Goal: Task Accomplishment & Management: Complete application form

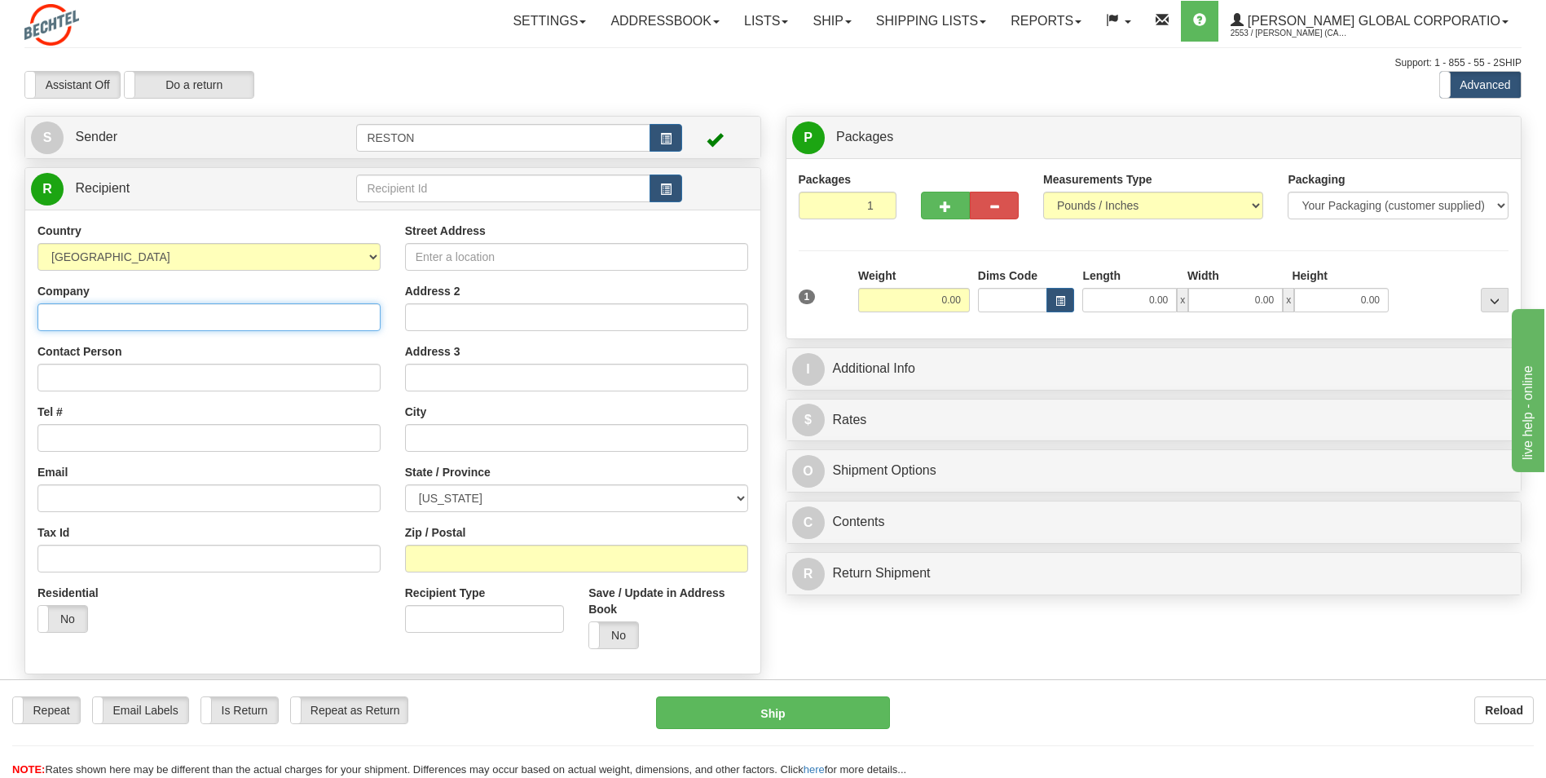
click at [92, 318] on input "Company" at bounding box center [208, 317] width 343 height 28
click at [69, 318] on input "Company" at bounding box center [208, 317] width 343 height 28
paste input "Bechtel Corporation"
type input "Bechtel Corporation"
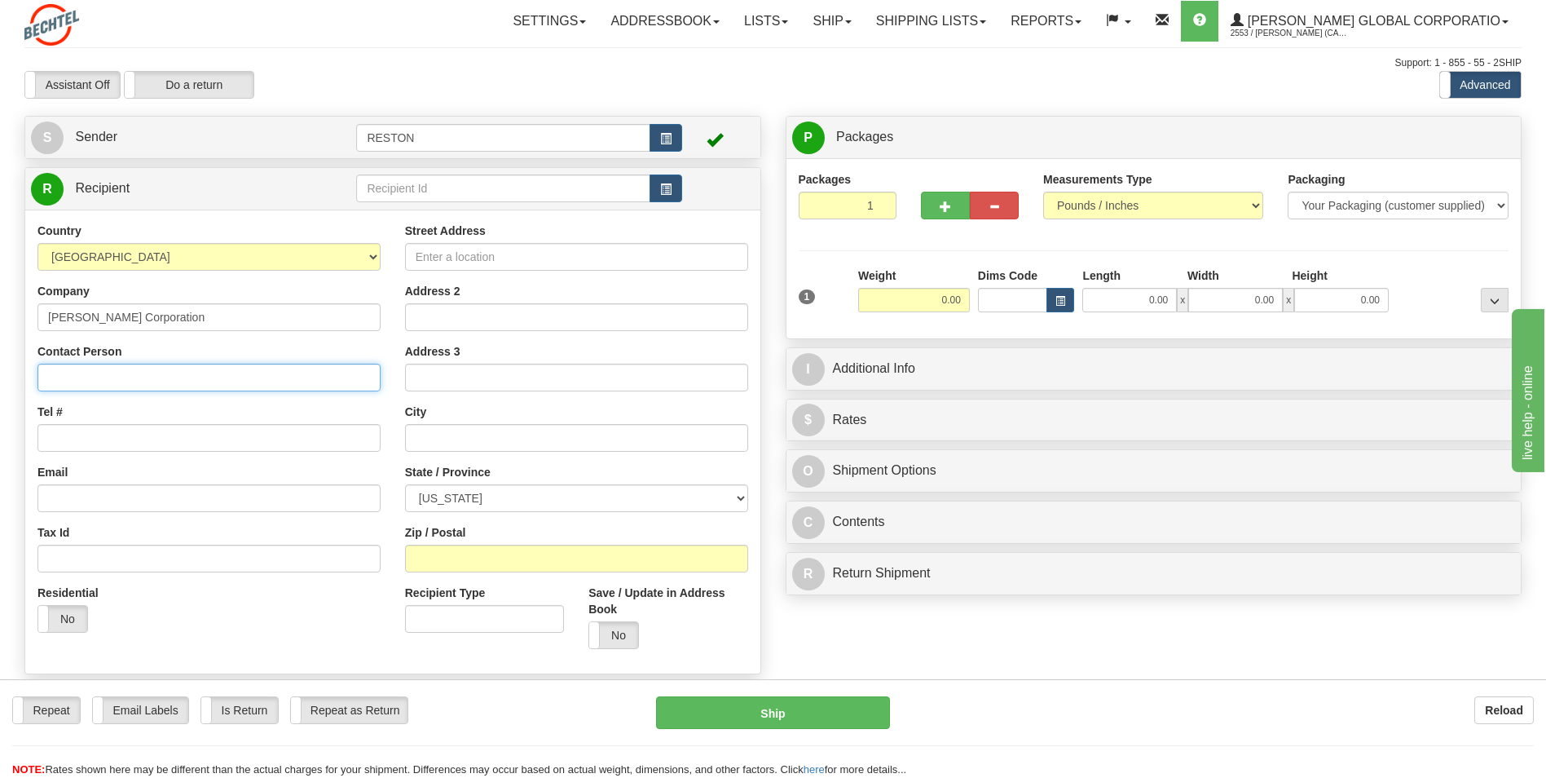
click at [73, 384] on input "Contact Person" at bounding box center [208, 378] width 343 height 28
paste input "Attn: Mailroom"
type input "Attn: Mailroom"
click at [62, 440] on input "Tel #" at bounding box center [208, 438] width 343 height 28
drag, startPoint x: 48, startPoint y: 443, endPoint x: 63, endPoint y: 440, distance: 14.9
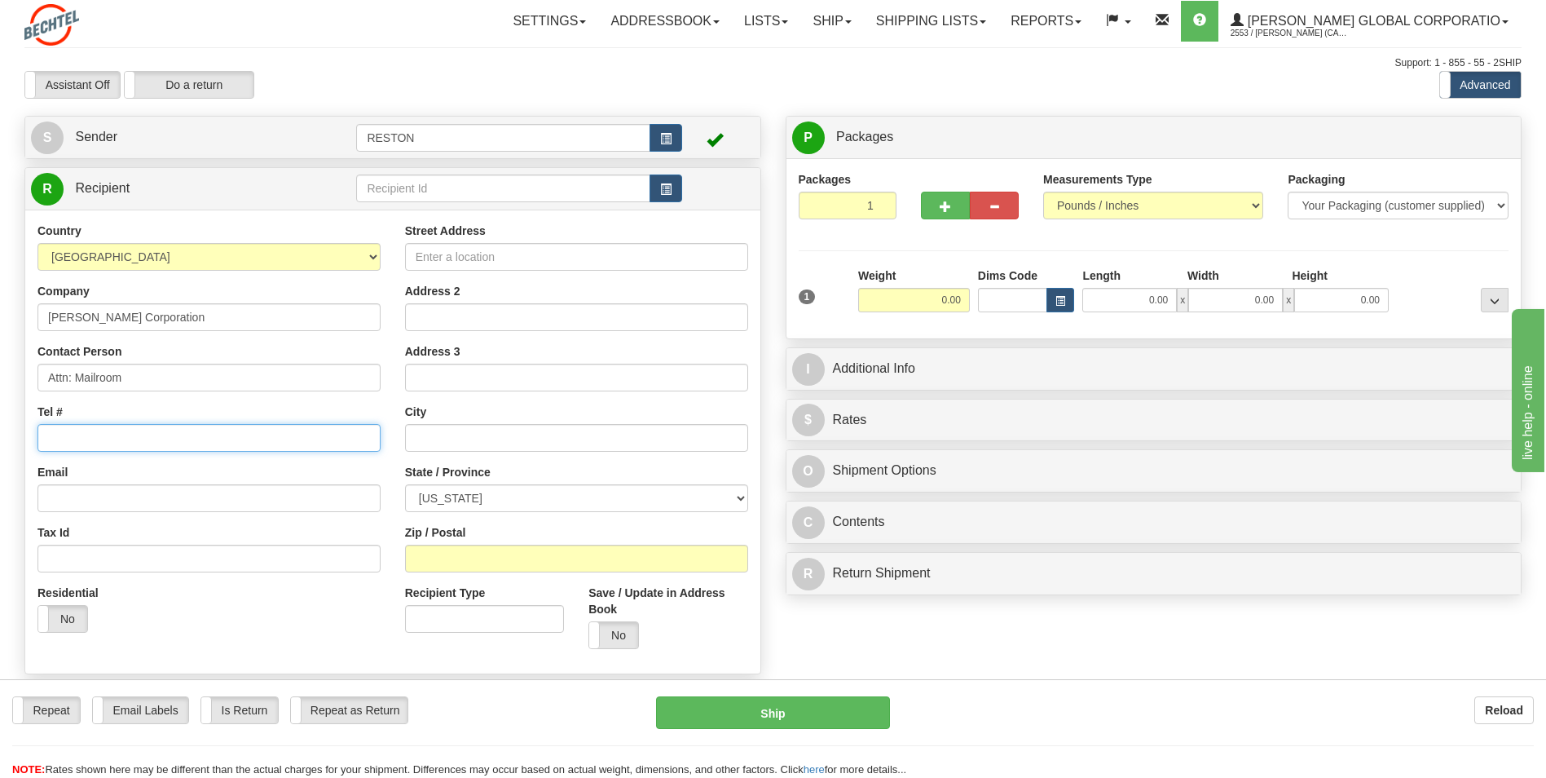
click at [49, 443] on input "Tel #" at bounding box center [208, 438] width 343 height 28
paste input "602-368-0080"
type input "602-368-0080"
click at [49, 503] on input "Email" at bounding box center [208, 498] width 343 height 28
click at [49, 498] on input "Email" at bounding box center [208, 498] width 343 height 28
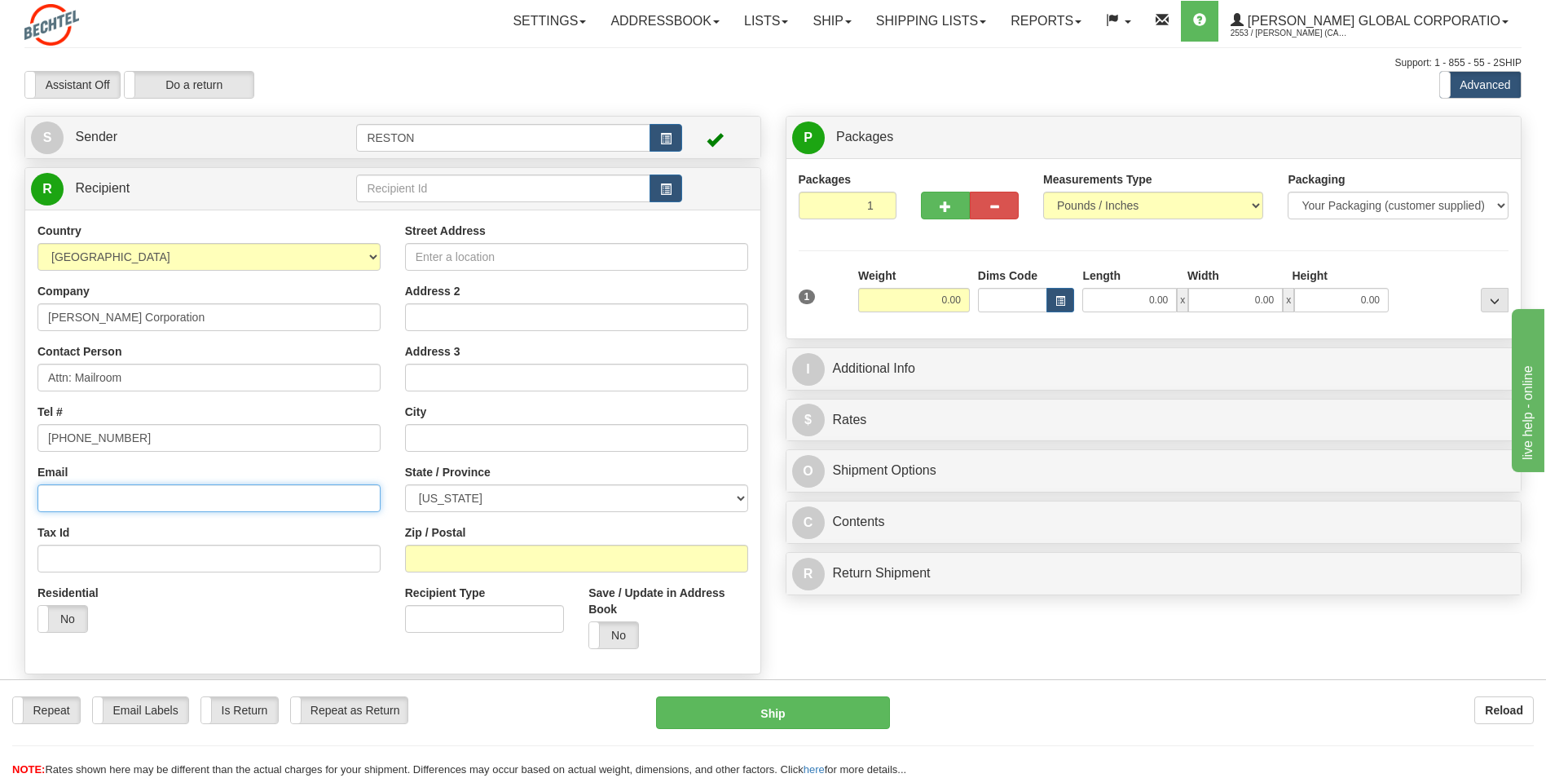
click at [91, 503] on input "Email" at bounding box center [208, 498] width 343 height 28
paste input "idstogne@bechtel.com"
type input "idstogne@bechtel.com"
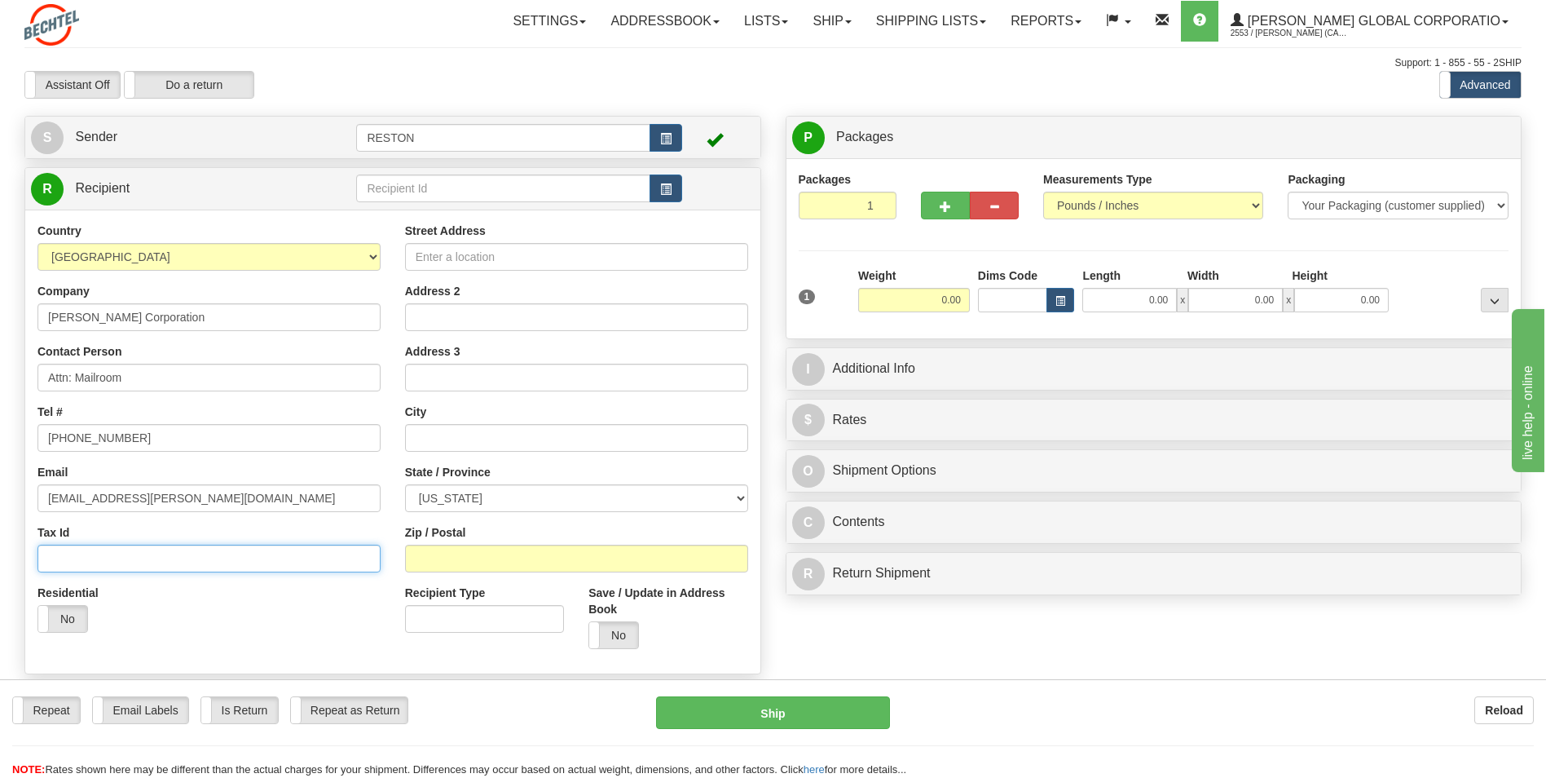
click at [79, 565] on input "Tax Id" at bounding box center [208, 558] width 343 height 28
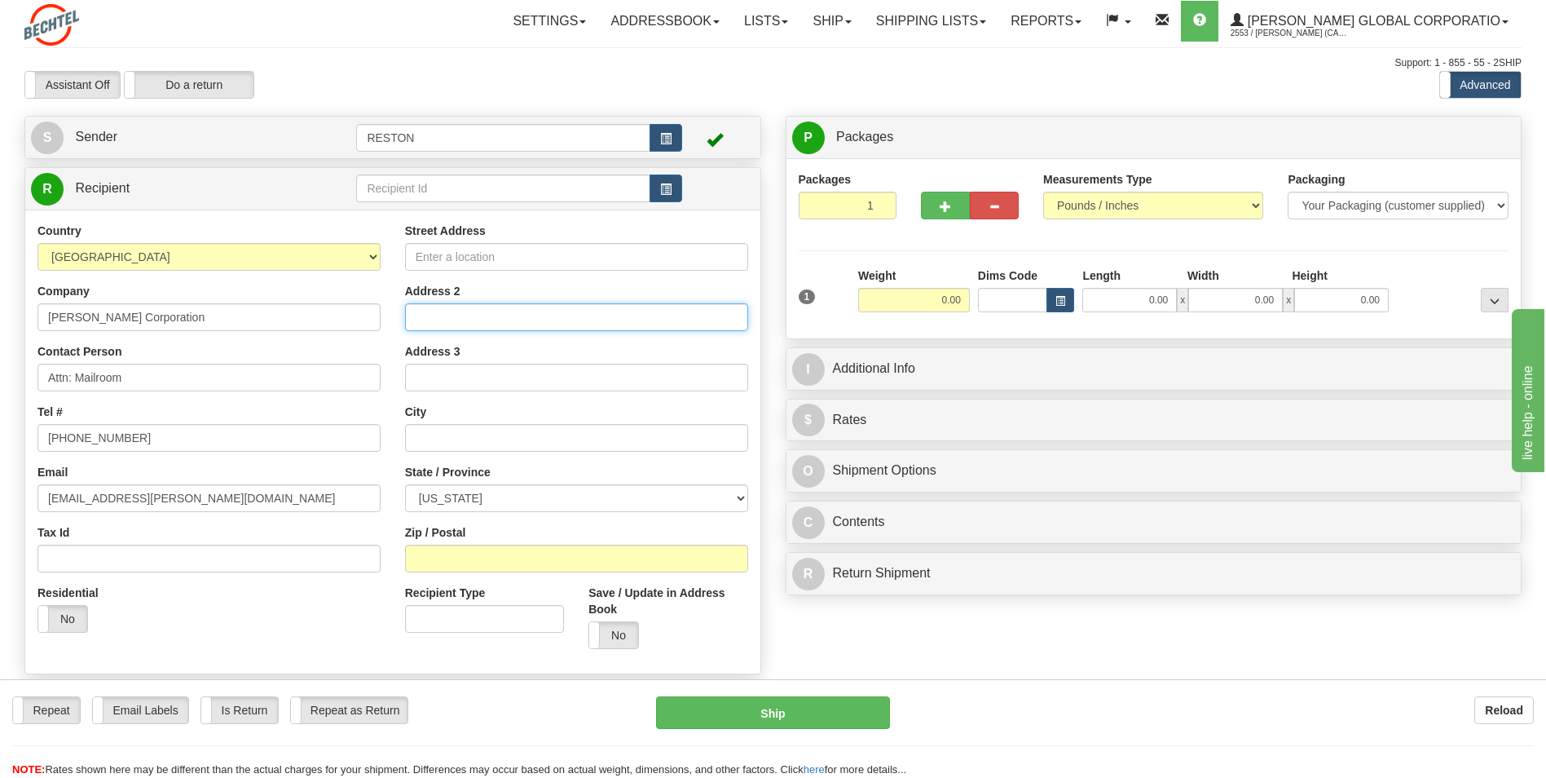
click at [450, 320] on input "Address 2" at bounding box center [576, 317] width 343 height 28
click at [429, 256] on input "Street Address" at bounding box center [576, 257] width 343 height 28
click at [422, 256] on input "Street Address" at bounding box center [576, 257] width 343 height 28
paste input "5323 N 99th Ave, Suite 100"
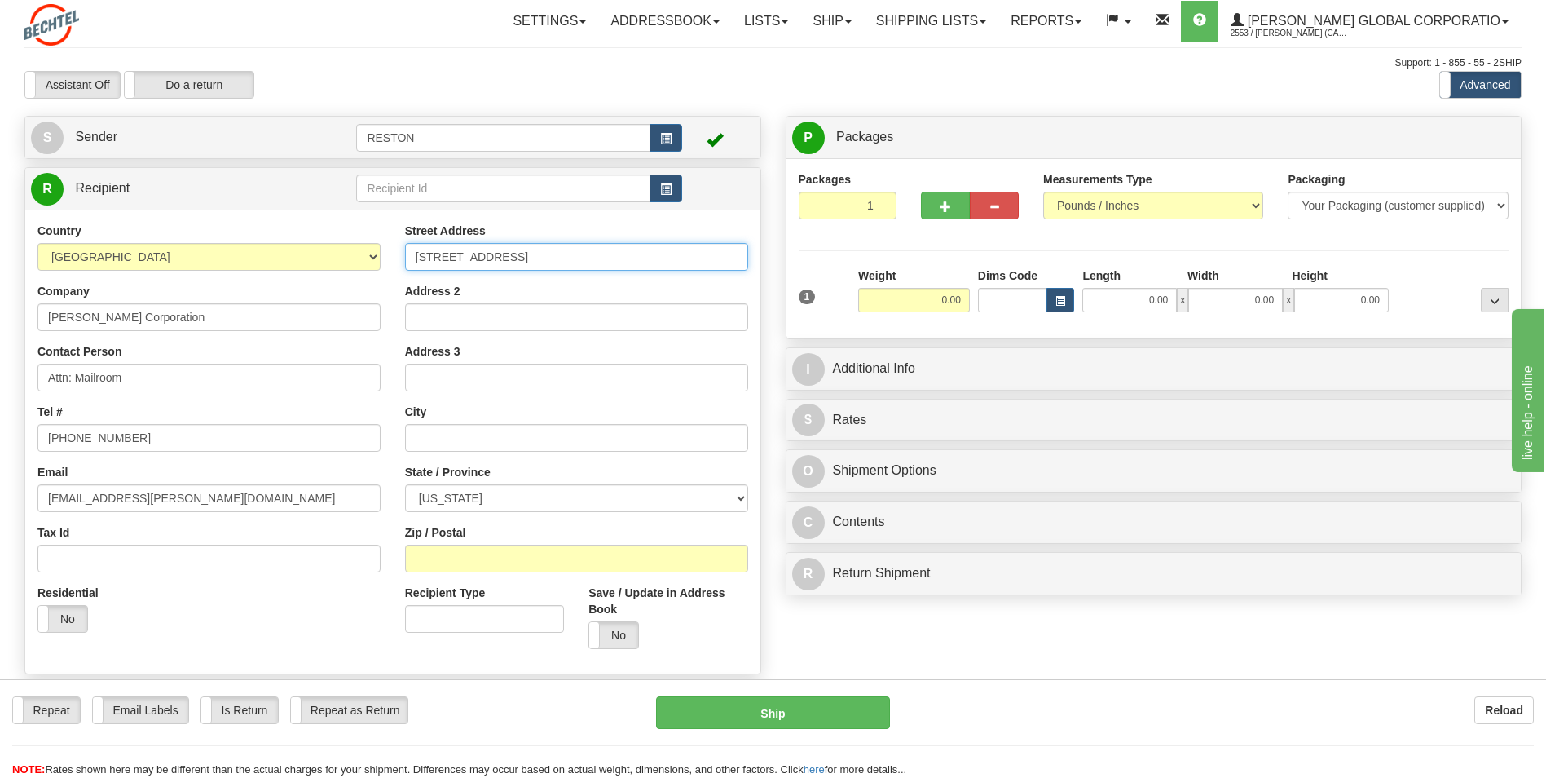
drag, startPoint x: 507, startPoint y: 254, endPoint x: 563, endPoint y: 253, distance: 56.3
click at [563, 253] on input "5323 N 99th Ave, Suite 100" at bounding box center [576, 257] width 343 height 28
type input "5323 N 99th Ave, Suite 100"
click at [429, 315] on input "Address 2" at bounding box center [576, 317] width 343 height 28
paste input "Suite 100"
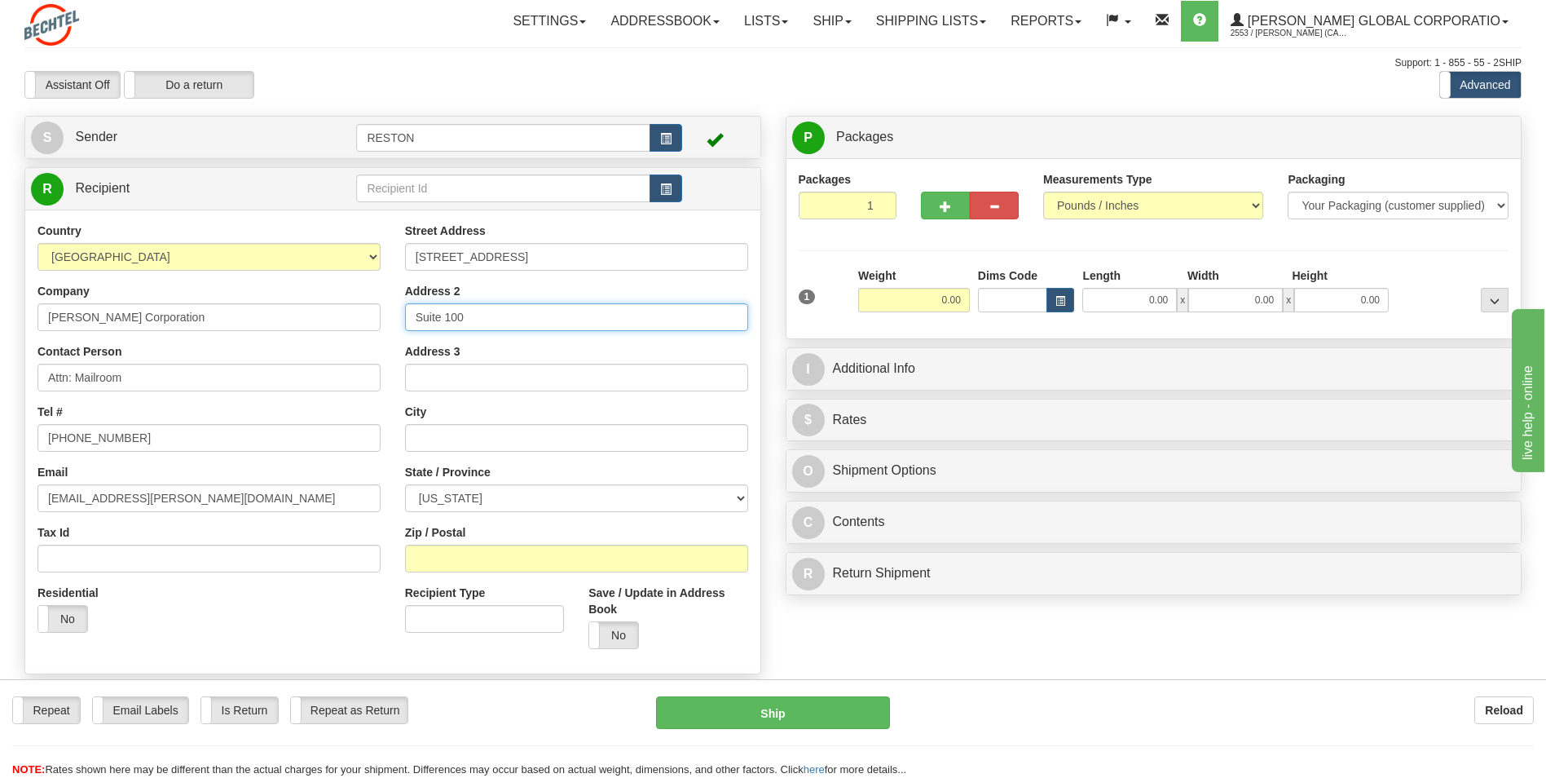
type input "Suite 100"
drag, startPoint x: 500, startPoint y: 254, endPoint x: 602, endPoint y: 259, distance: 101.2
click at [602, 259] on input "5323 N 99th Ave, Suite 100" at bounding box center [576, 257] width 343 height 28
type input "5323 N 99th Ave"
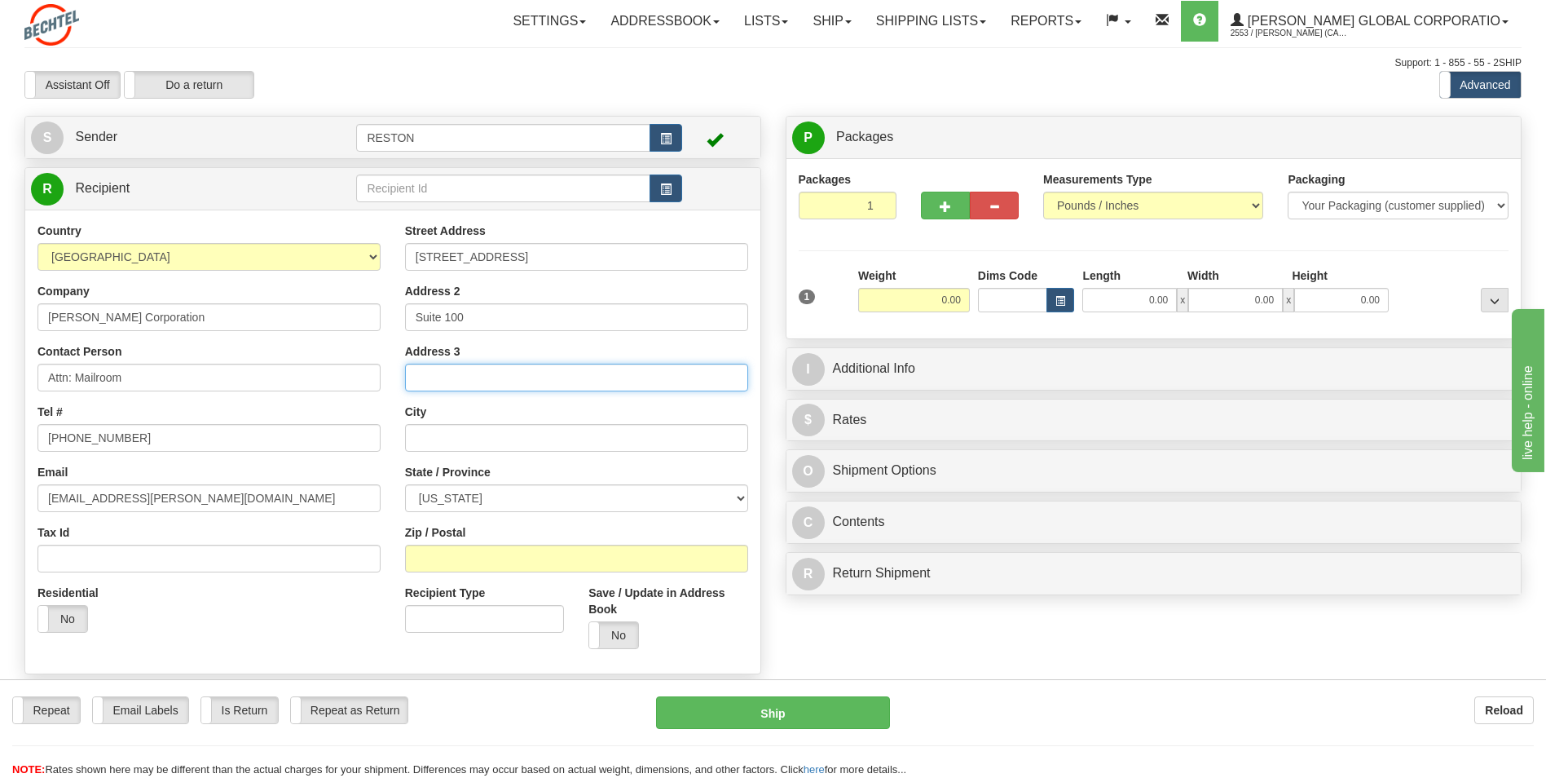
click at [447, 373] on input "Address 3" at bounding box center [576, 378] width 343 height 28
click at [447, 437] on input "text" at bounding box center [576, 438] width 343 height 28
click at [427, 445] on input "text" at bounding box center [576, 438] width 343 height 28
paste input "Glendale,"
type input "Glendale,"
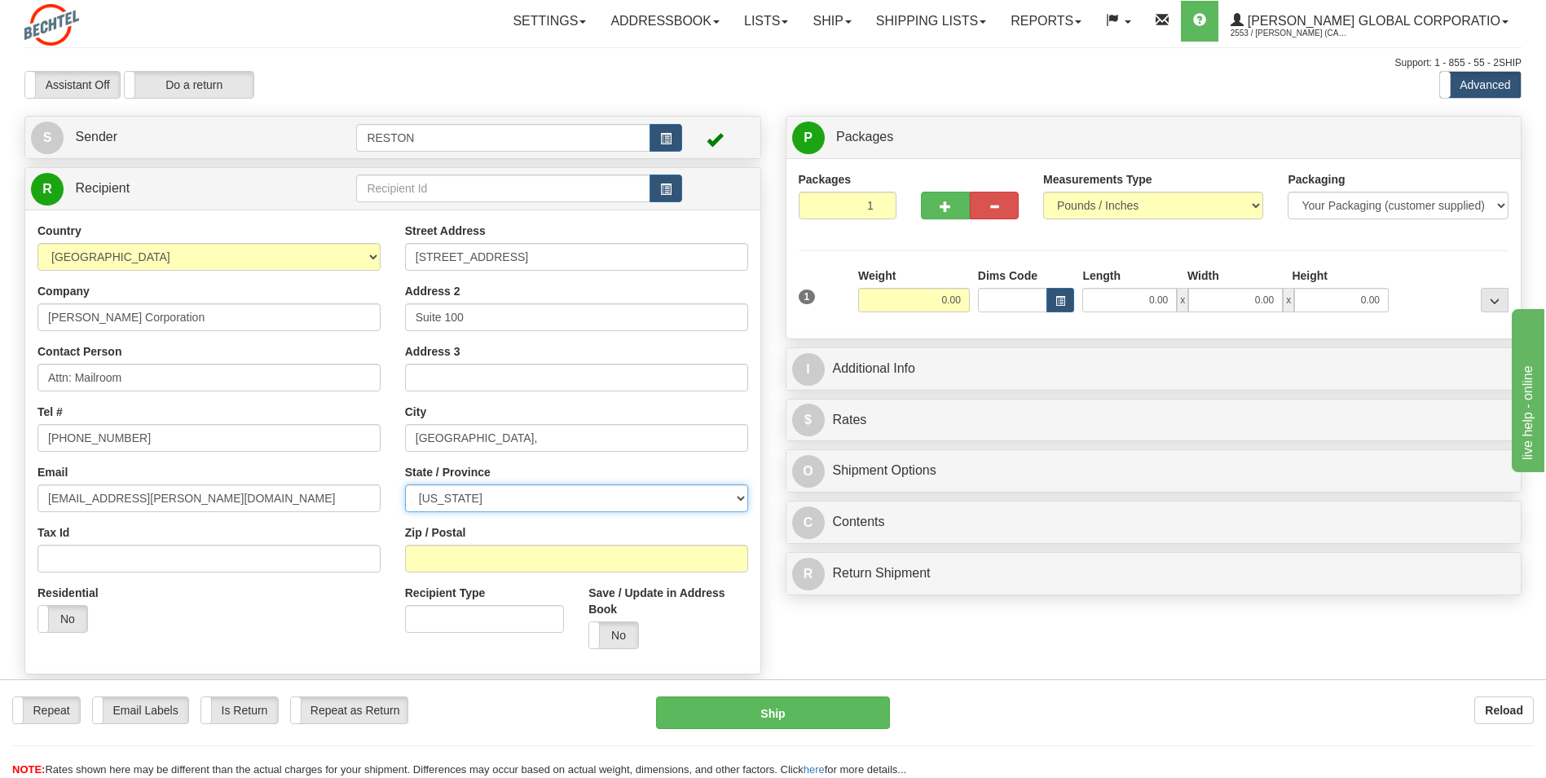
click at [739, 497] on select "ALABAMA ALASKA ARIZONA ARKANSAS Armed Forces America Armed Forces Europe Armed …" at bounding box center [576, 498] width 343 height 28
select select "AZ"
click at [405, 484] on select "ALABAMA ALASKA ARIZONA ARKANSAS Armed Forces America Armed Forces Europe Armed …" at bounding box center [576, 498] width 343 height 28
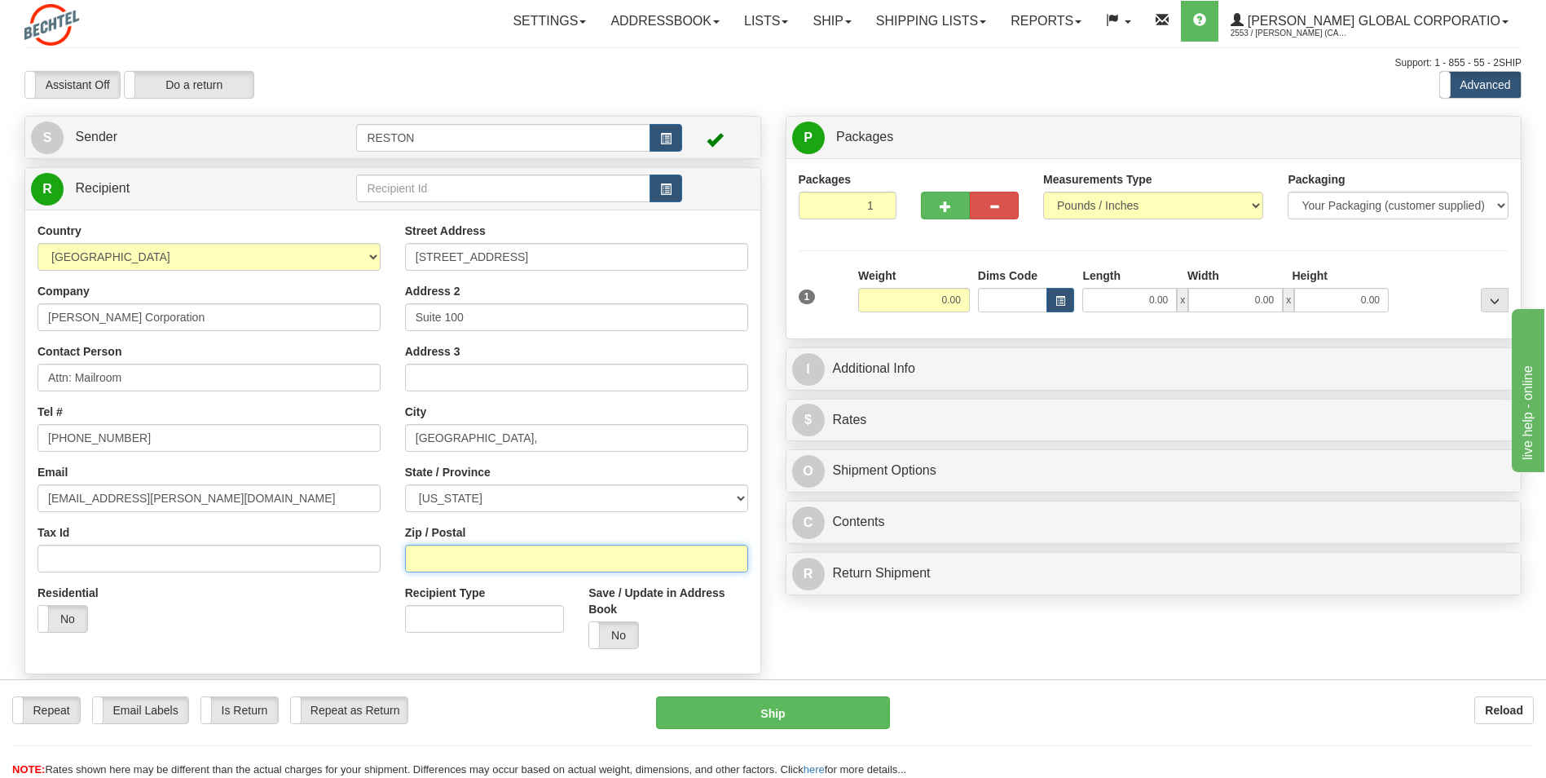
click at [434, 564] on input "Zip / Postal" at bounding box center [576, 558] width 343 height 28
click at [422, 559] on input "Zip / Postal" at bounding box center [576, 558] width 343 height 28
paste input "85305"
type input "85305"
click at [228, 608] on div "Residential Yes No" at bounding box center [209, 614] width 368 height 60
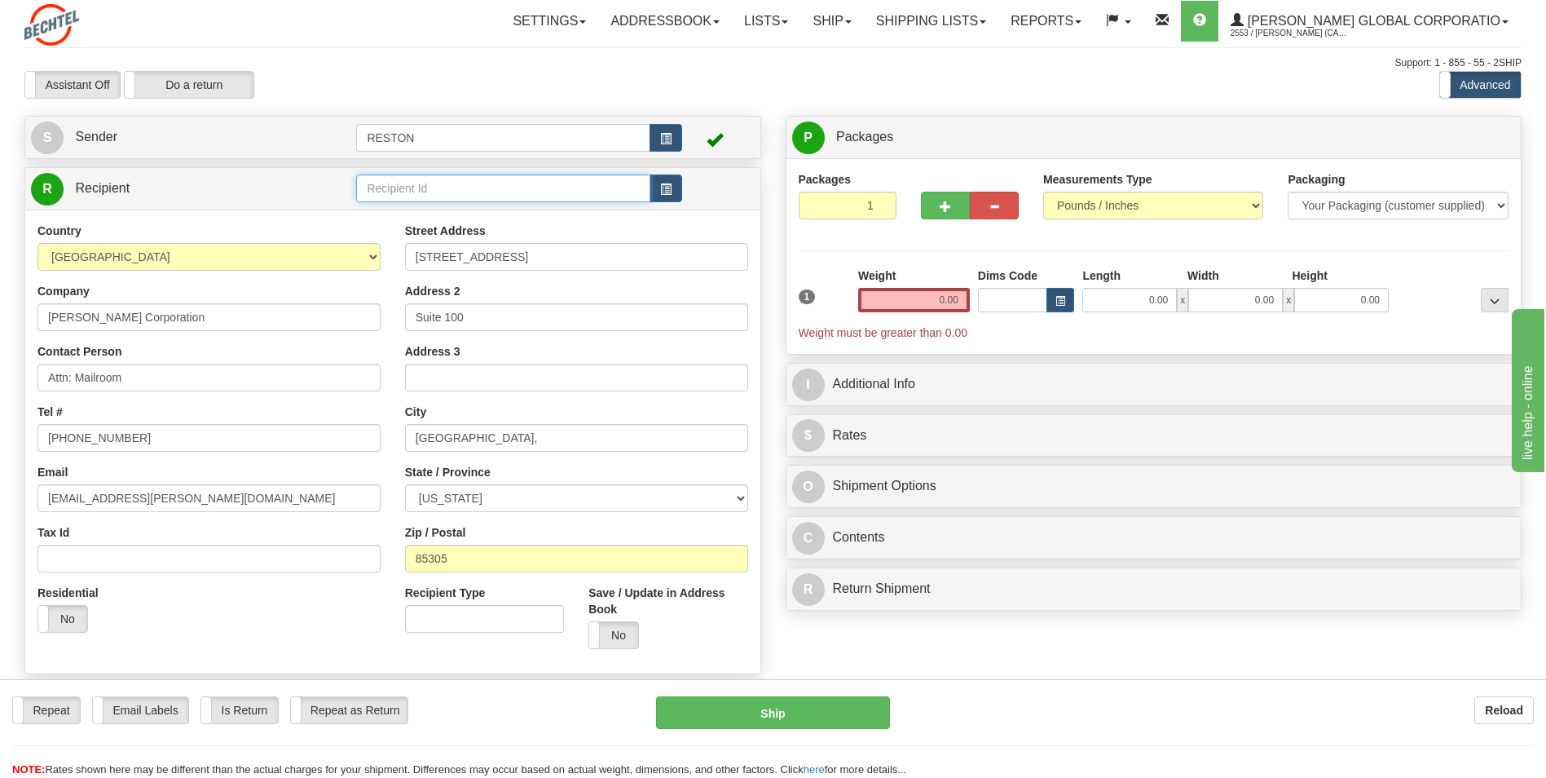
click at [400, 192] on input "text" at bounding box center [502, 188] width 293 height 28
click at [499, 192] on input "Glendale Mailroom" at bounding box center [502, 188] width 293 height 28
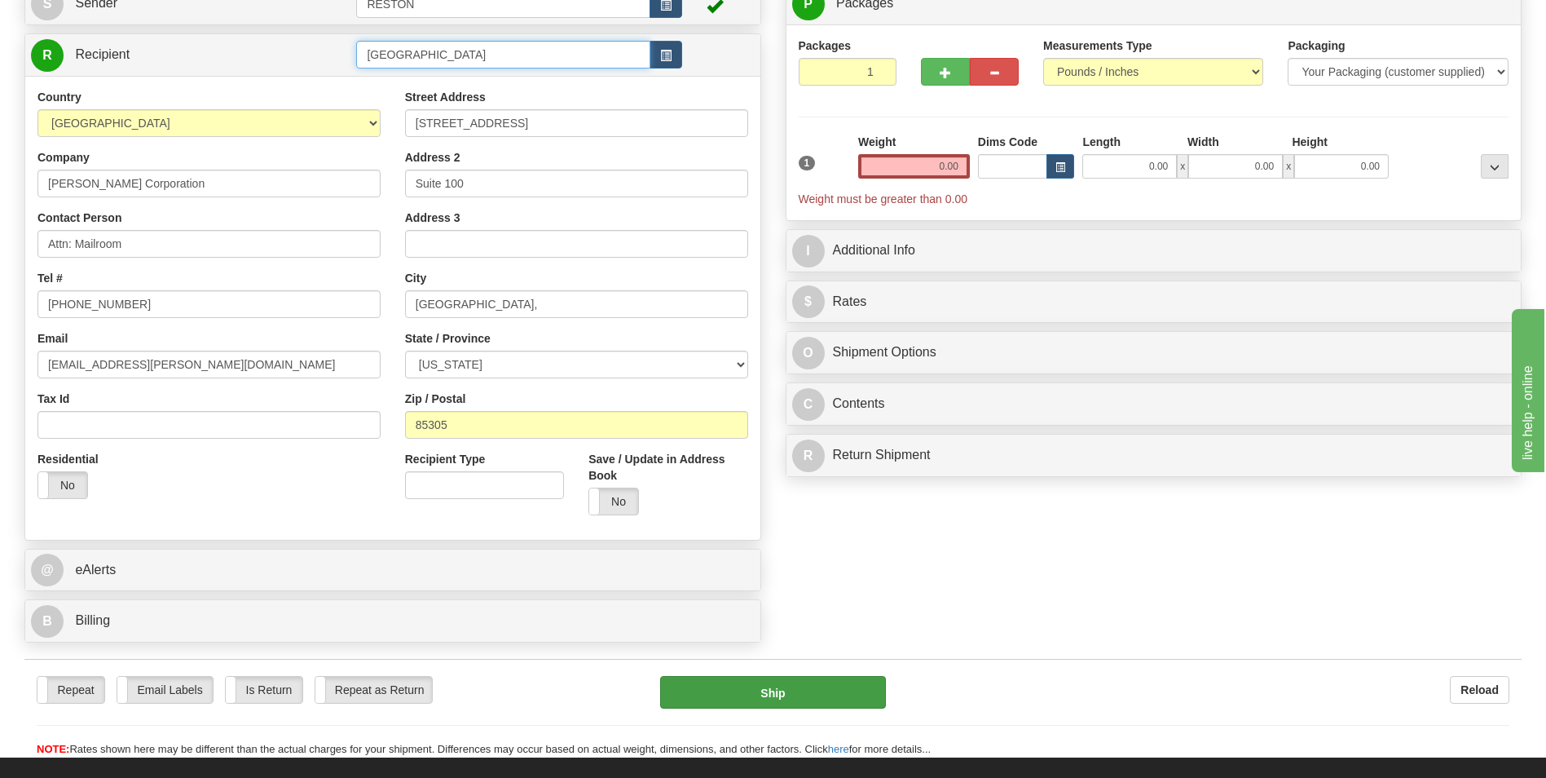
scroll to position [163, 0]
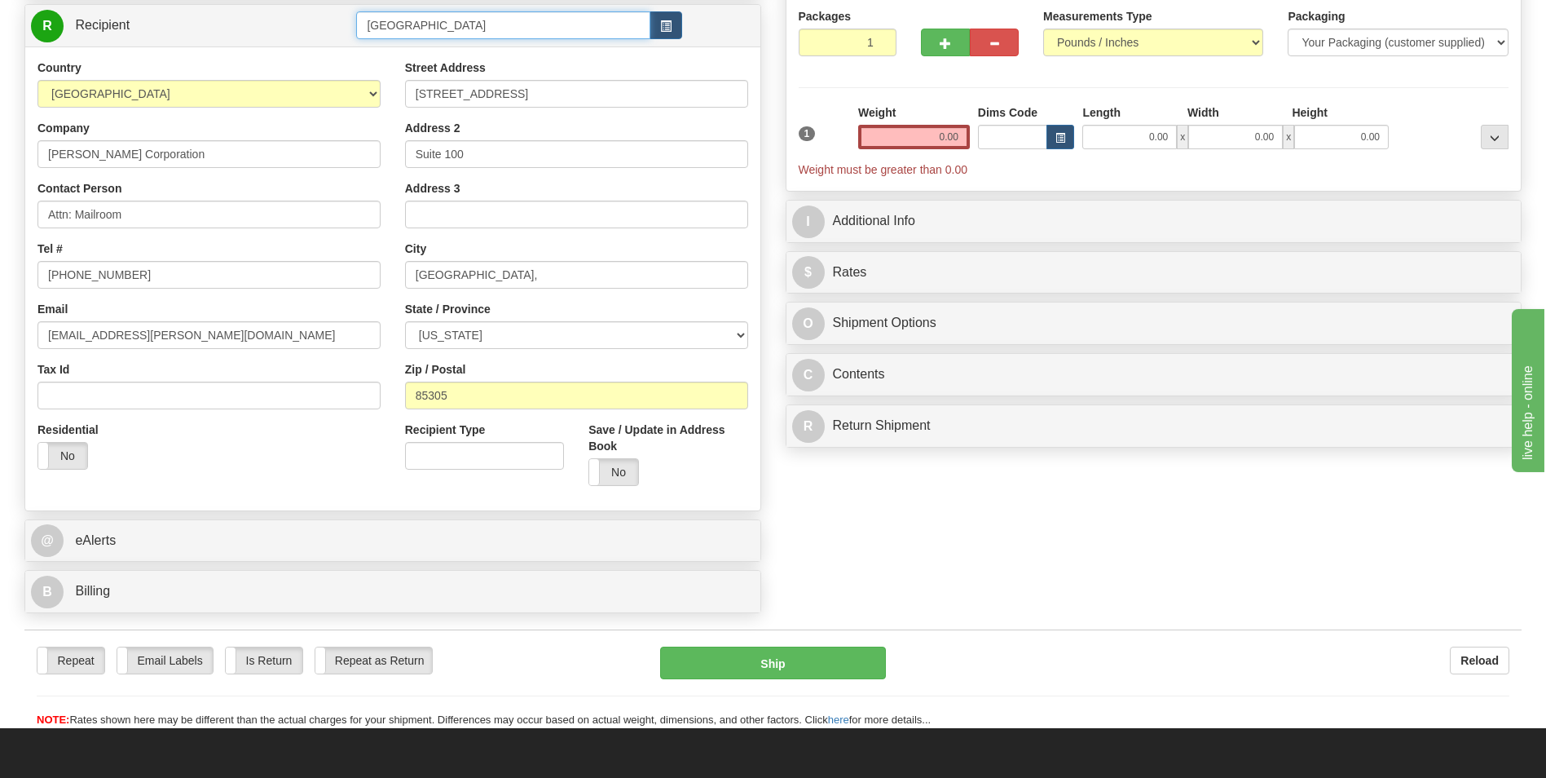
type input "Glendale Mailroom"
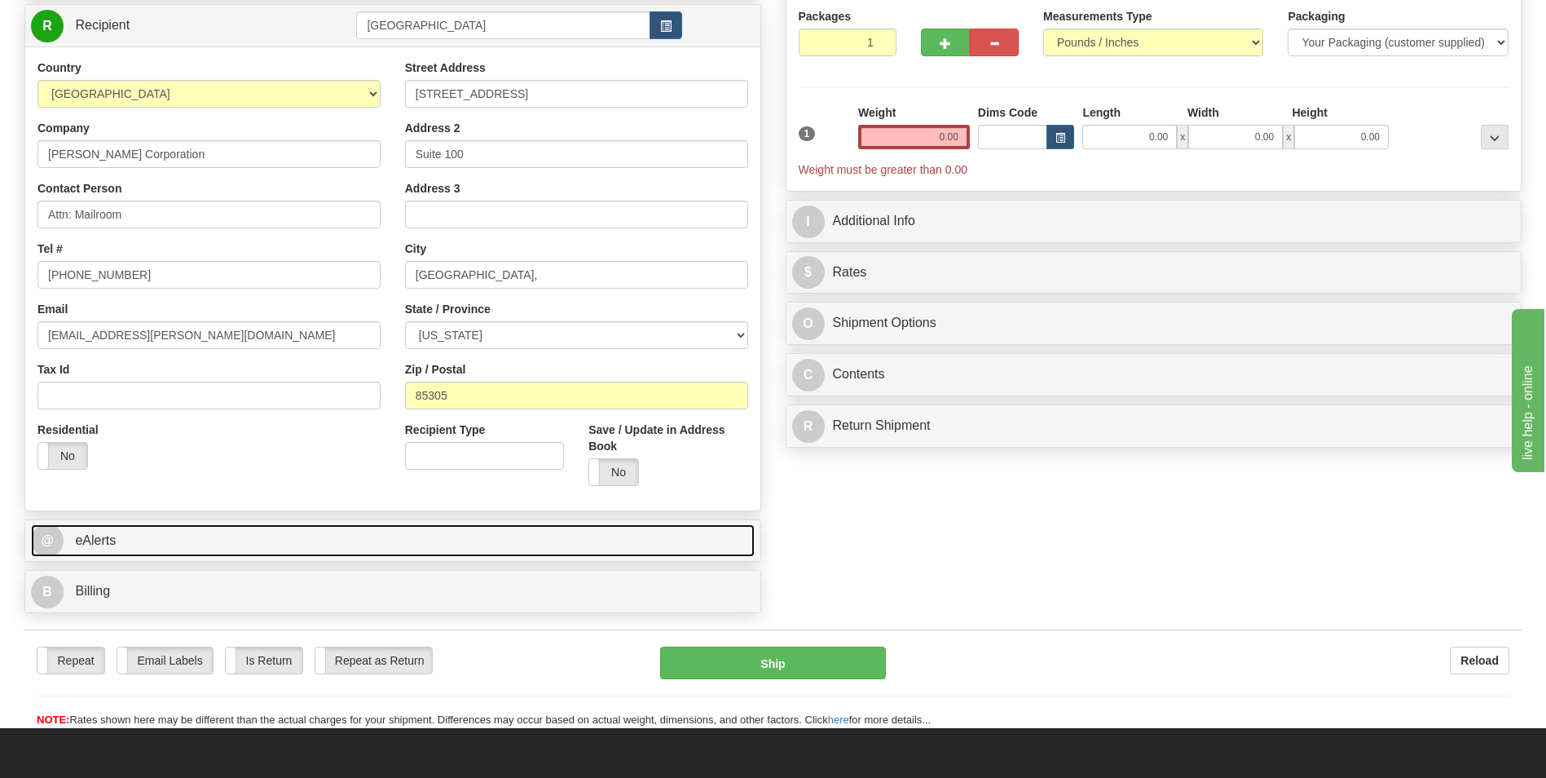
click at [468, 536] on link "@ eAlerts" at bounding box center [393, 540] width 724 height 33
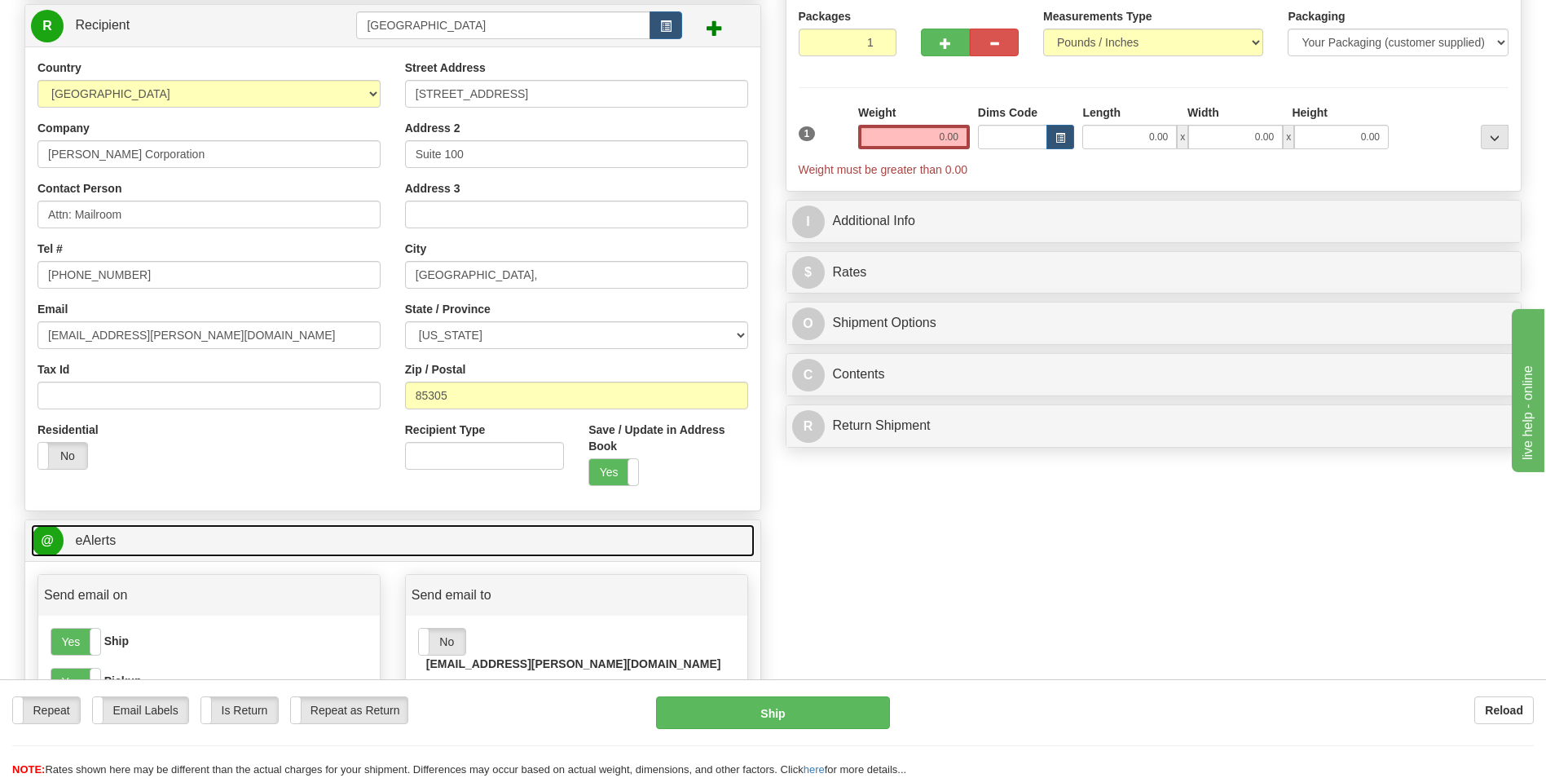
scroll to position [245, 0]
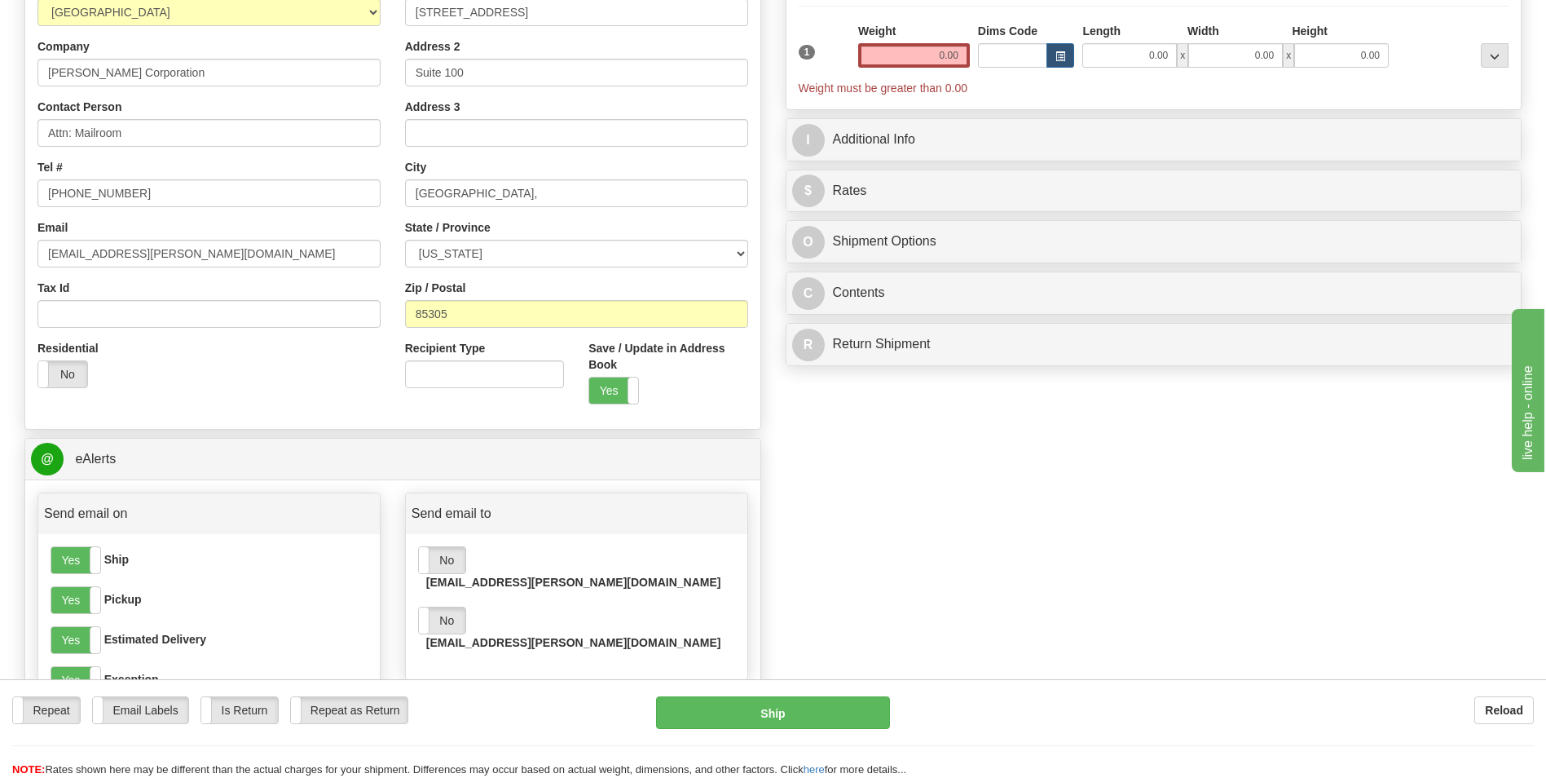
click at [461, 688] on input "email" at bounding box center [572, 702] width 271 height 28
click at [465, 688] on input "email" at bounding box center [572, 702] width 271 height 28
paste input "mserrest@bechtel.com"
type input "mserrest@bechtel.com"
click at [739, 688] on button "Add" at bounding box center [728, 702] width 42 height 28
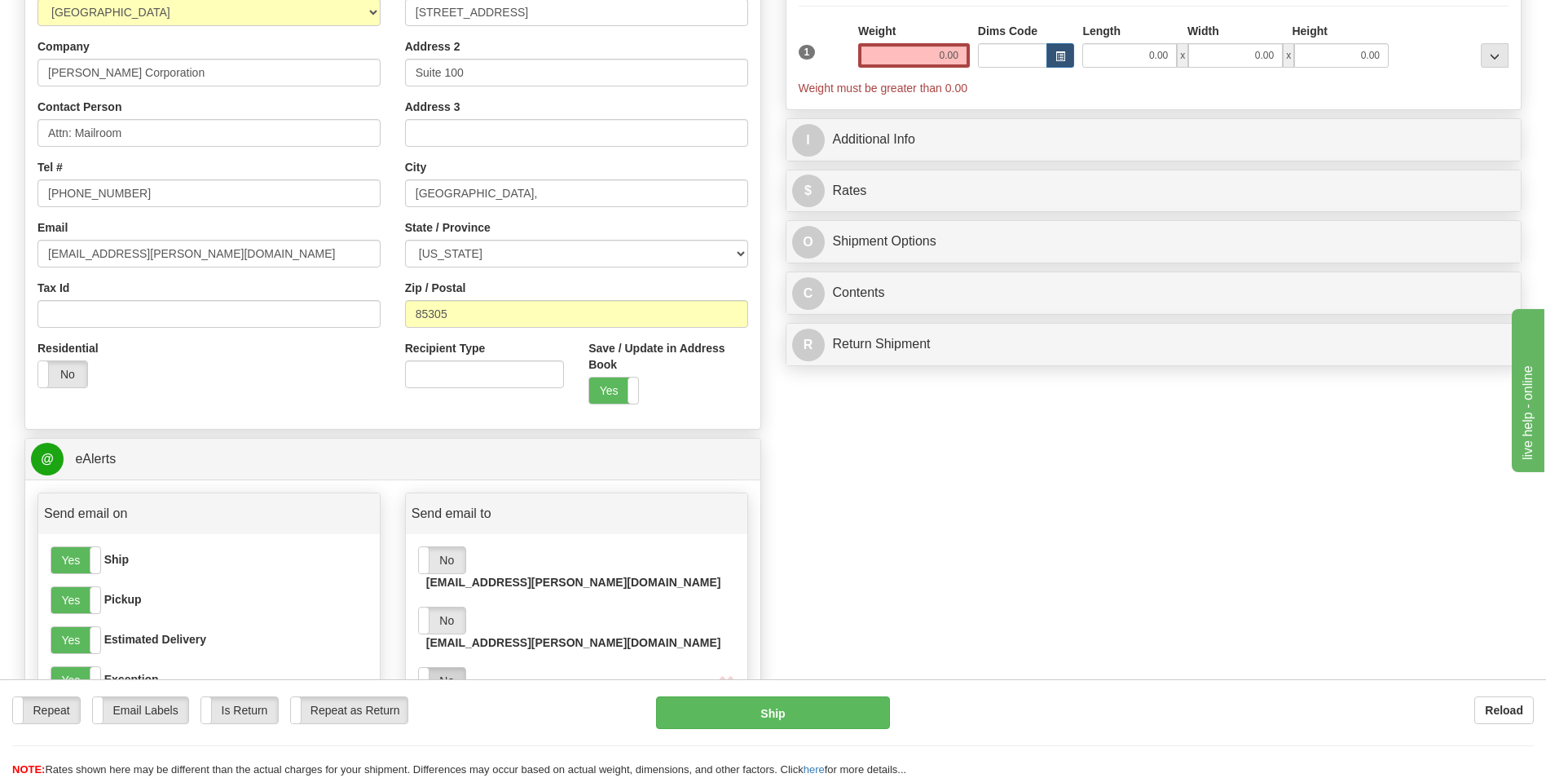
click at [443, 668] on label "No" at bounding box center [442, 681] width 46 height 26
drag, startPoint x: 938, startPoint y: 53, endPoint x: 947, endPoint y: 56, distance: 9.5
click at [947, 56] on input "0.00" at bounding box center [914, 55] width 112 height 24
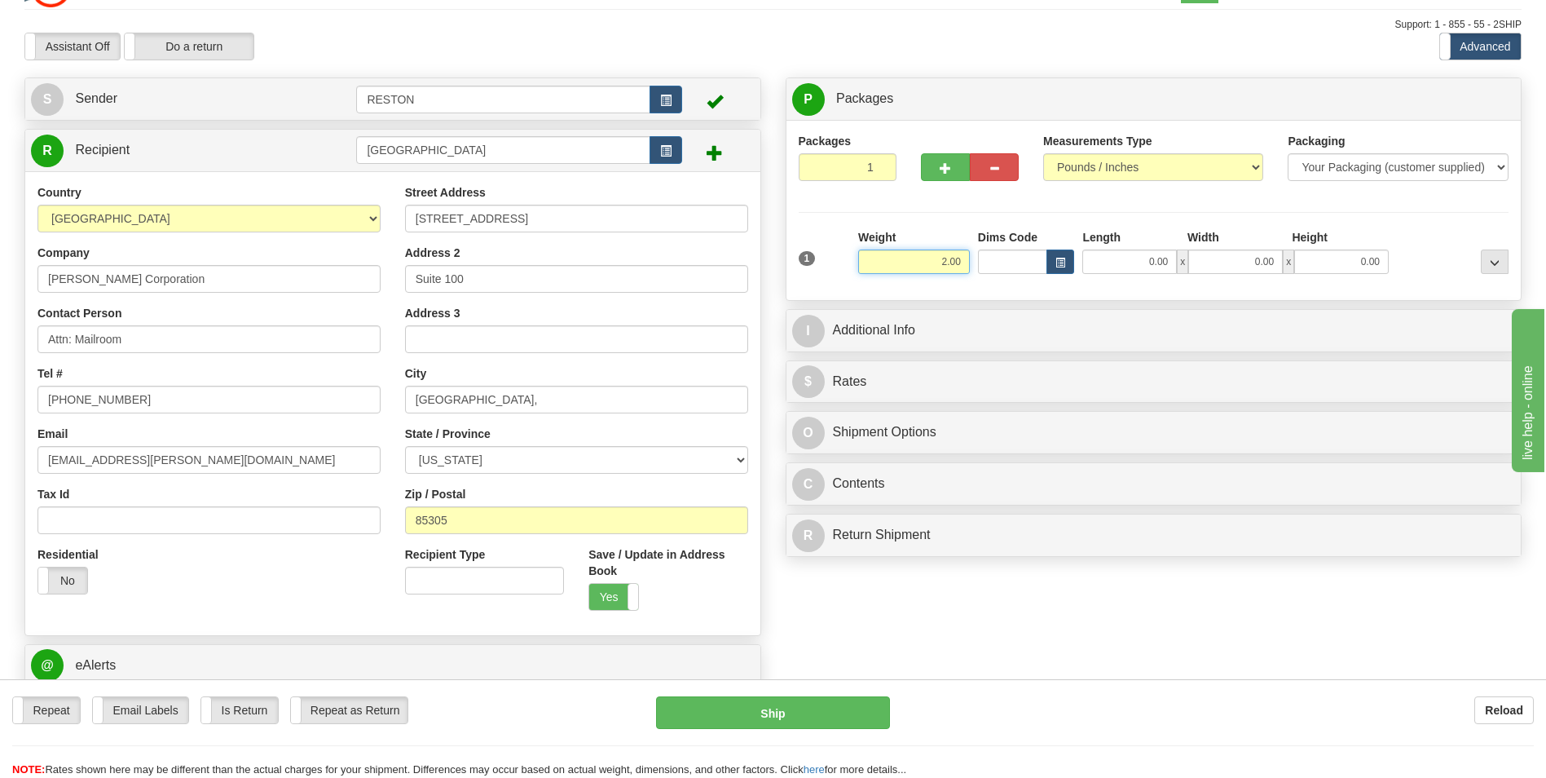
scroll to position [0, 0]
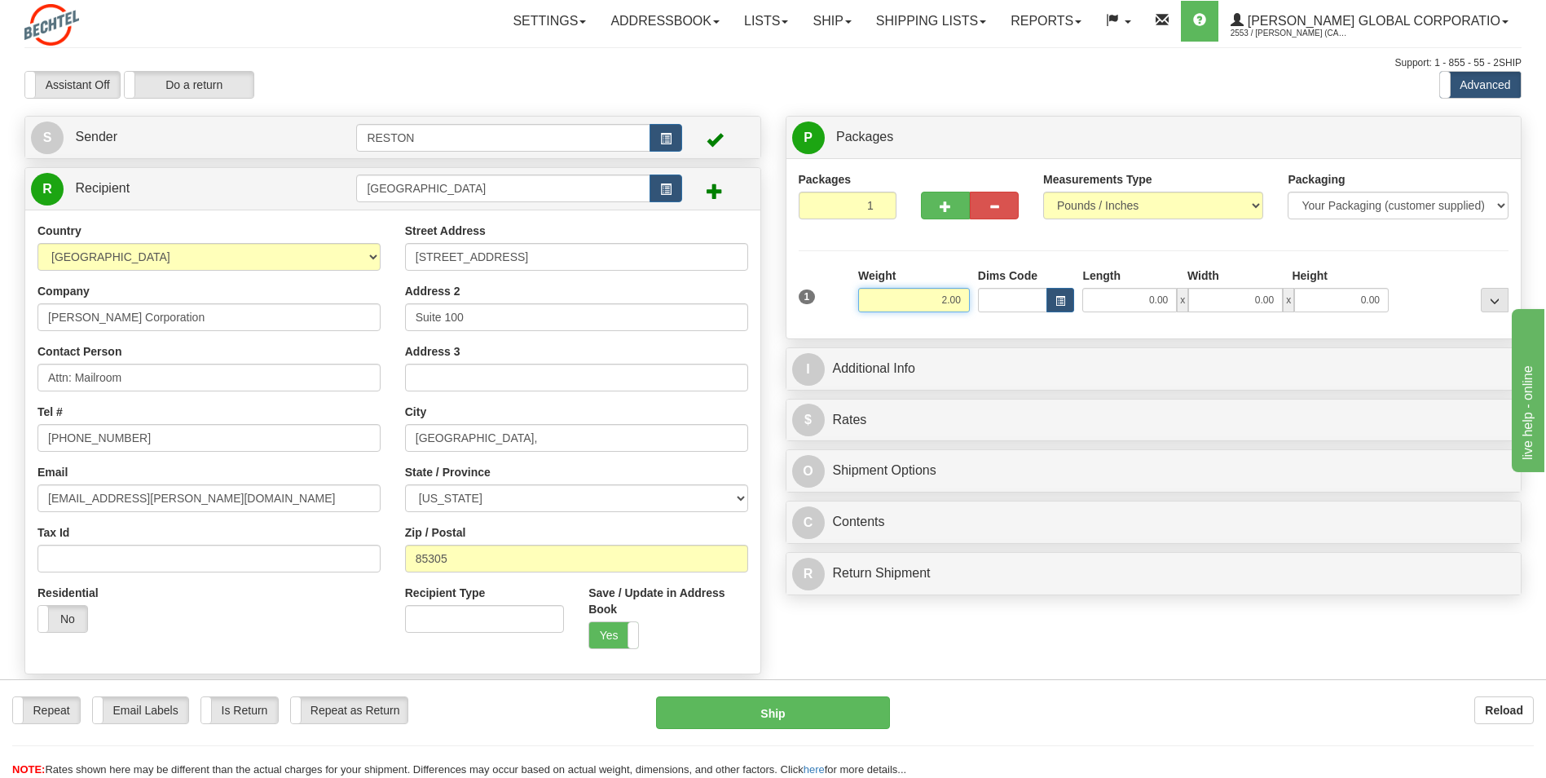
type input "2.00"
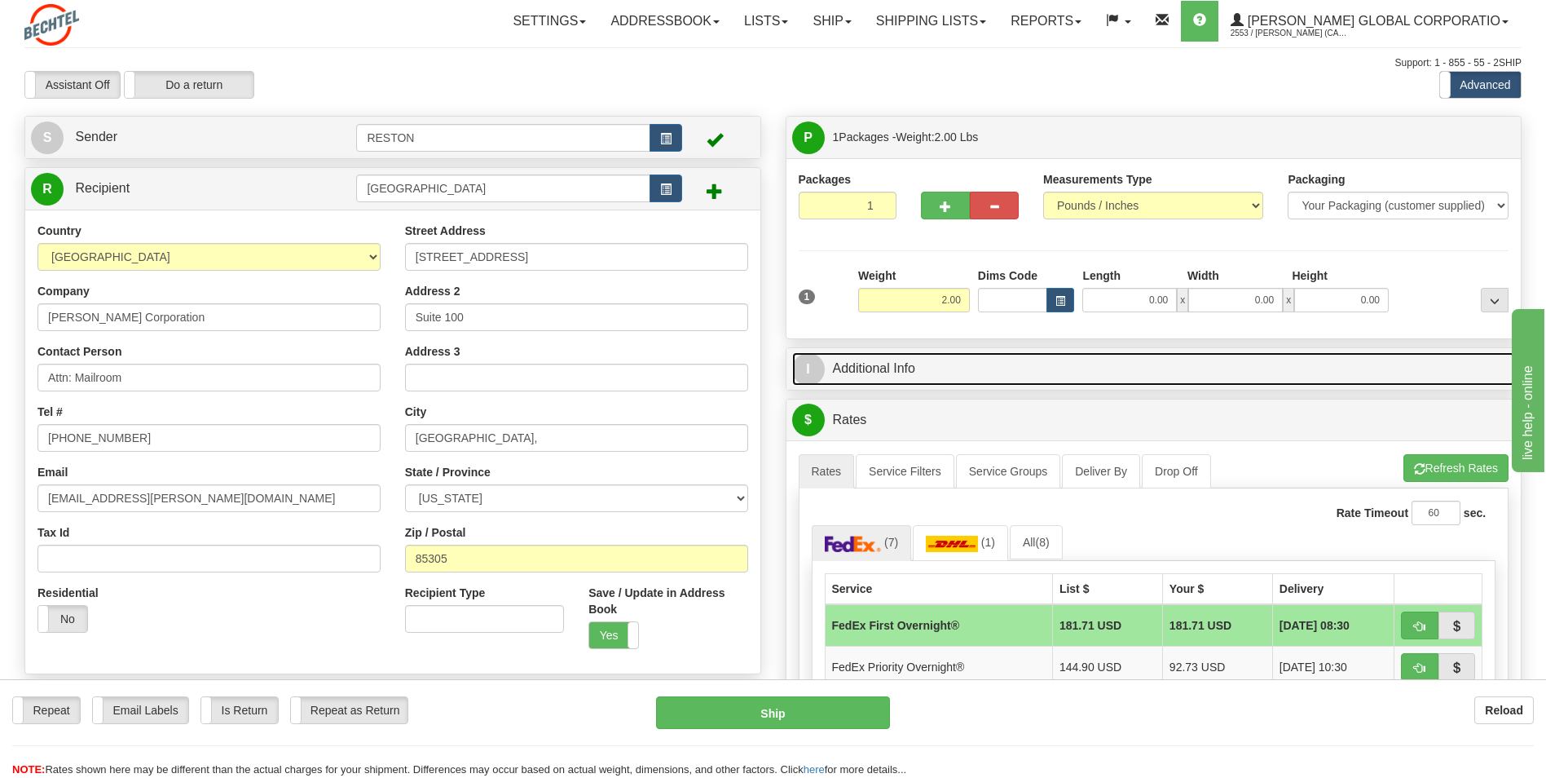
click at [1023, 362] on link "I Additional Info" at bounding box center [1154, 368] width 724 height 33
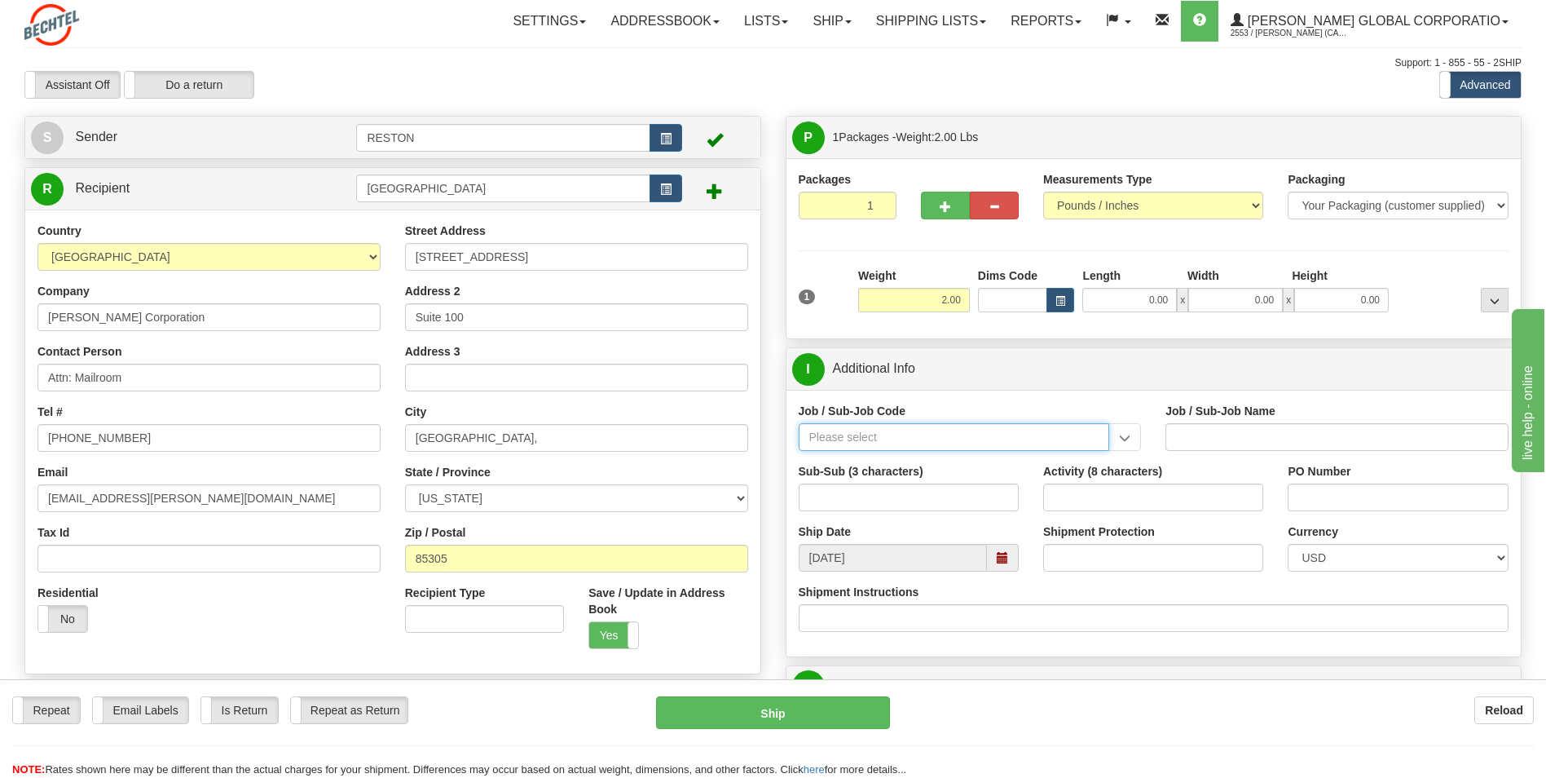
click at [831, 438] on input "Job / Sub-Job Code" at bounding box center [954, 437] width 311 height 28
click at [820, 436] on input "Job / Sub-Job Code" at bounding box center [954, 437] width 311 height 28
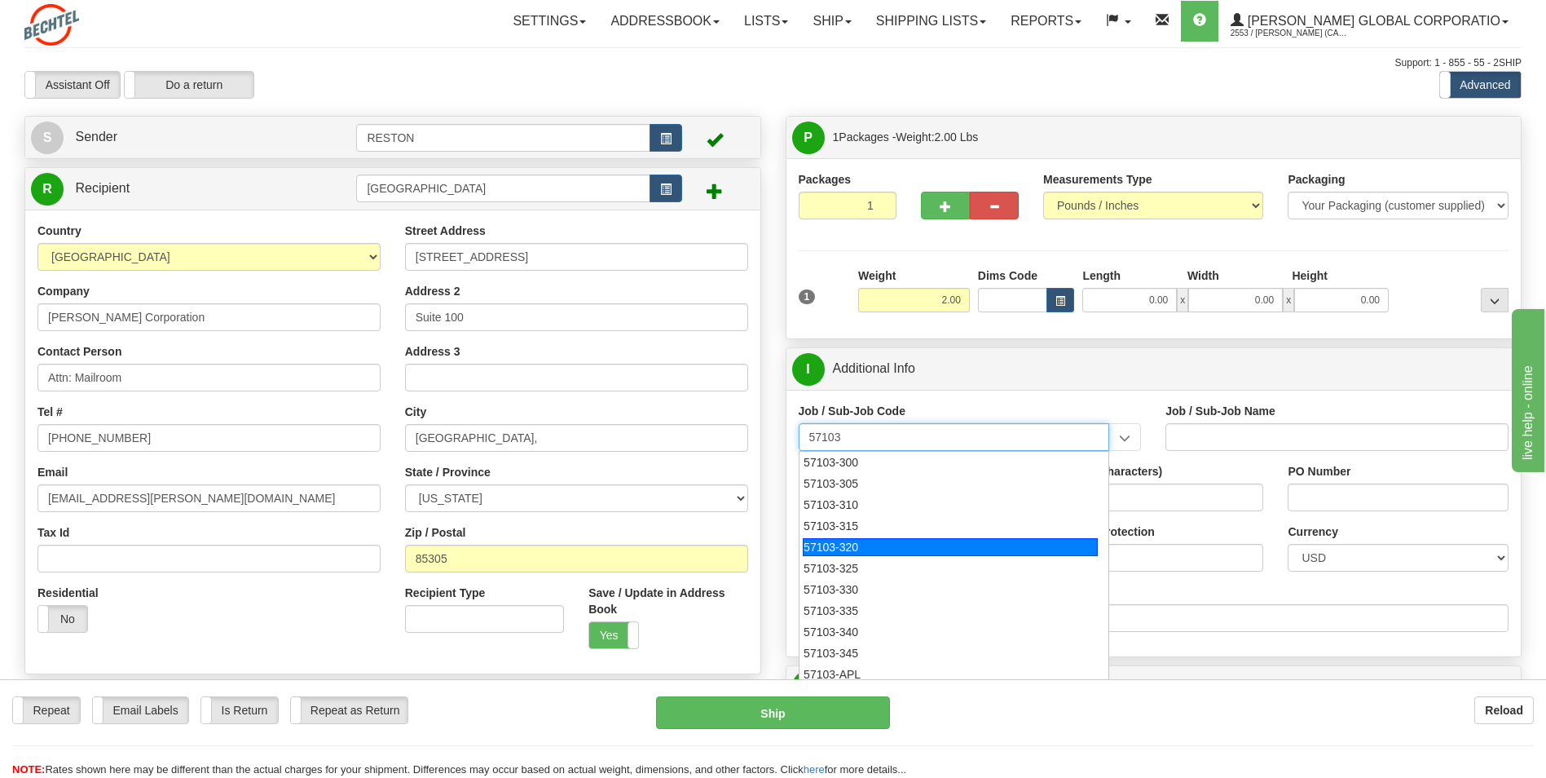
click at [850, 545] on div "57103-320" at bounding box center [950, 547] width 295 height 18
type input "57103-320"
type input "RESTON RO1 TIER 3-FACIL MGMT - MAIL OPERATIONS"
type input "57103-320"
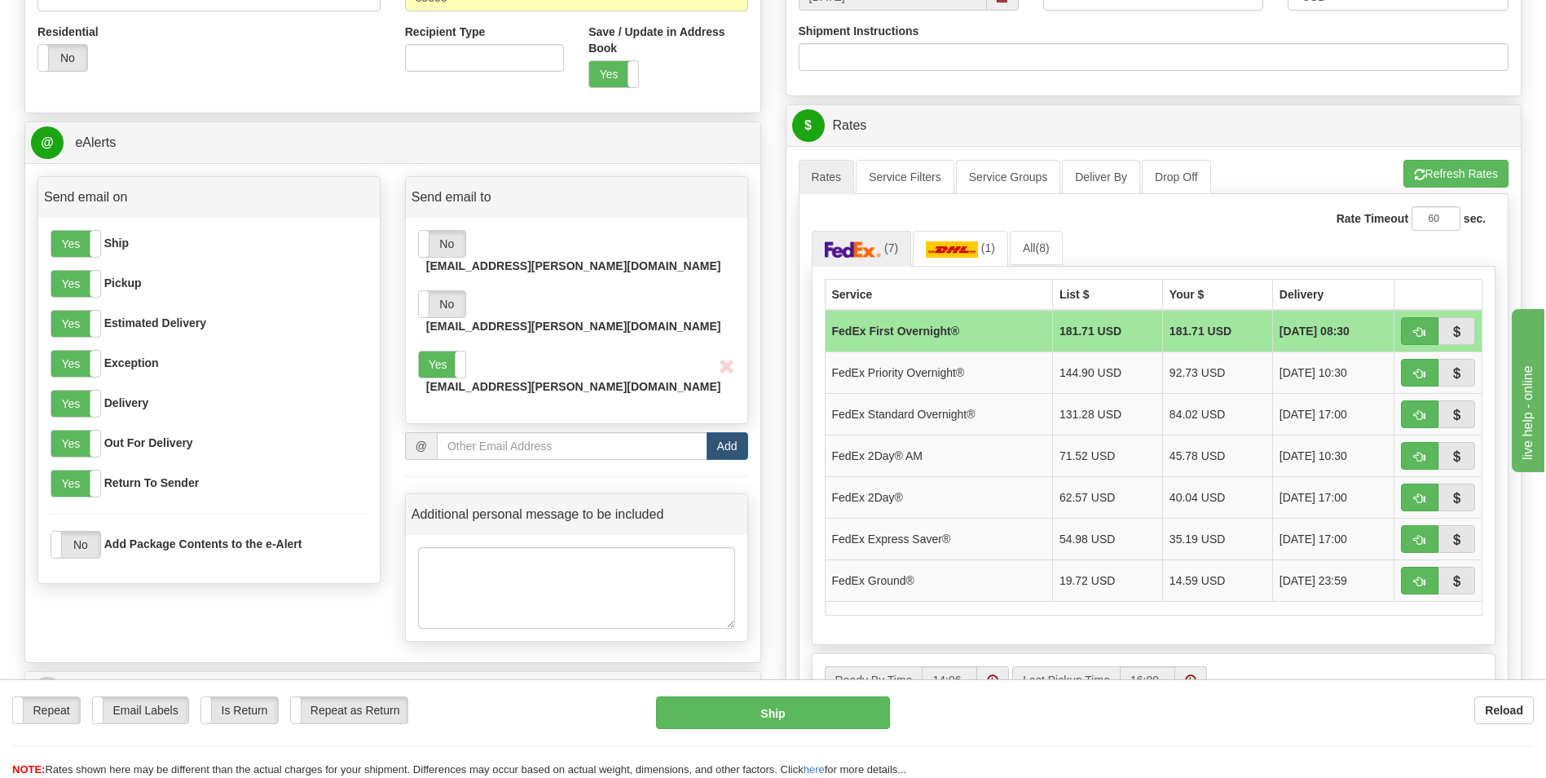
scroll to position [594, 0]
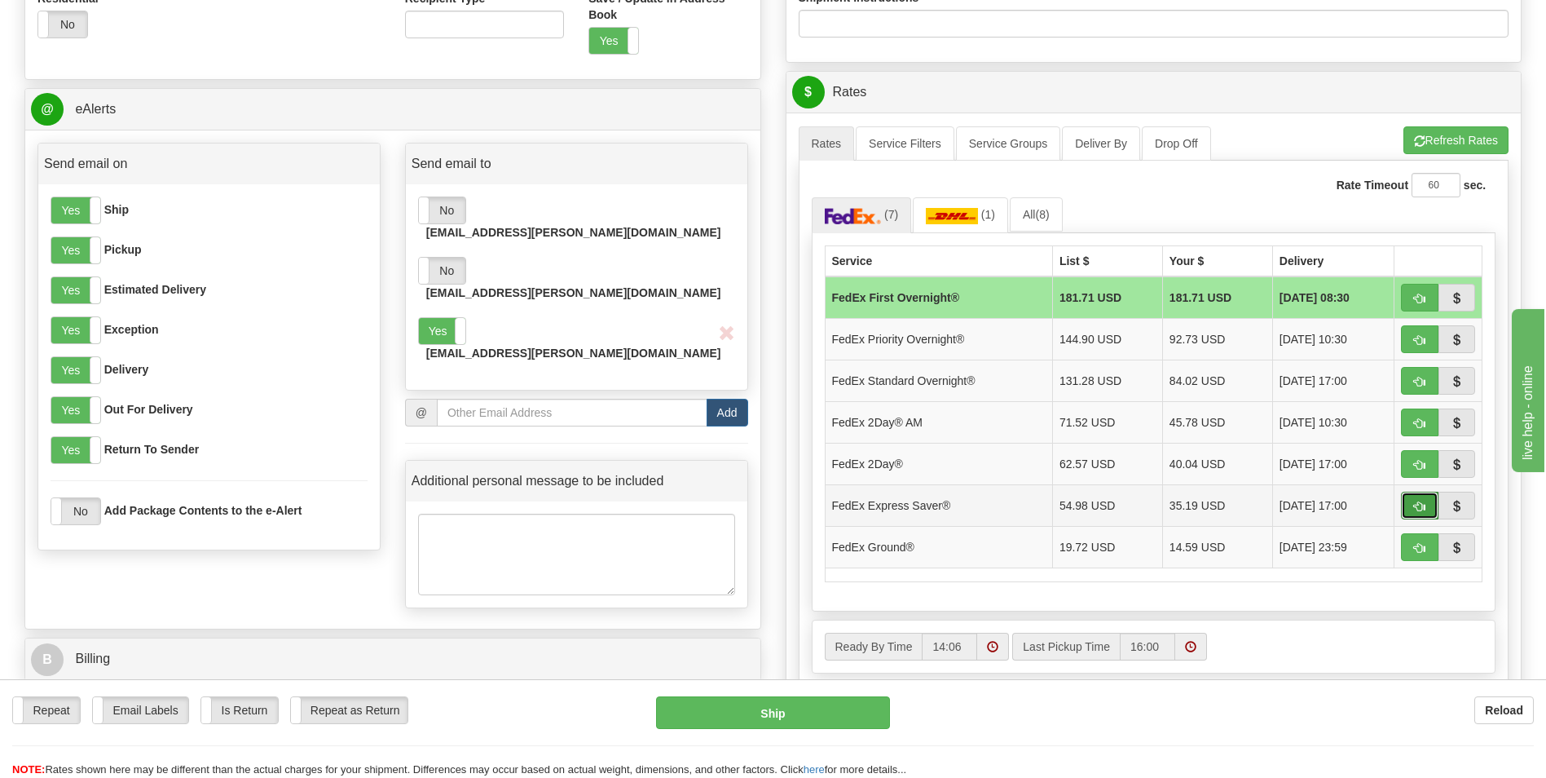
click at [1414, 502] on span "button" at bounding box center [1419, 506] width 11 height 11
type input "20"
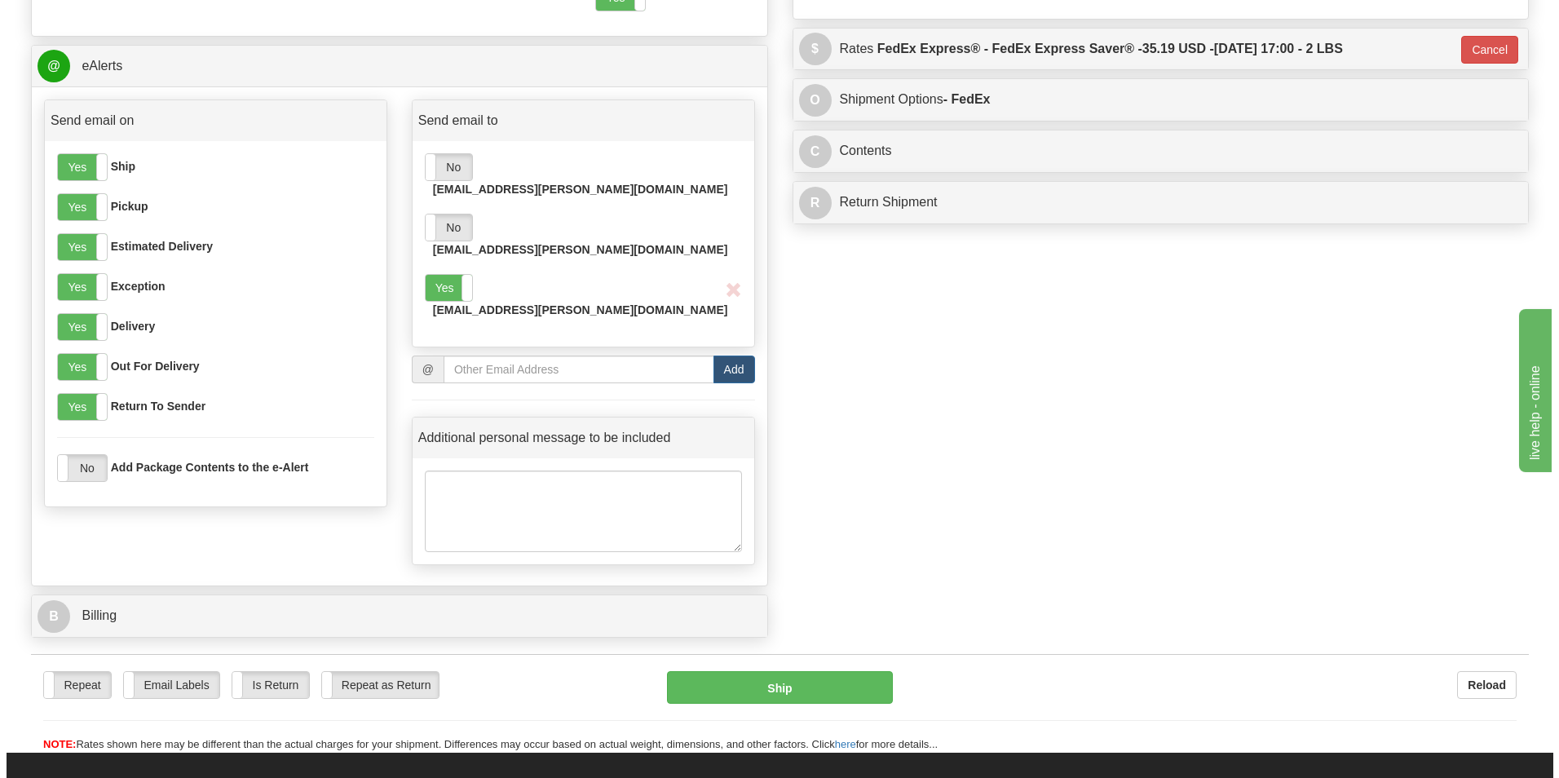
scroll to position [676, 0]
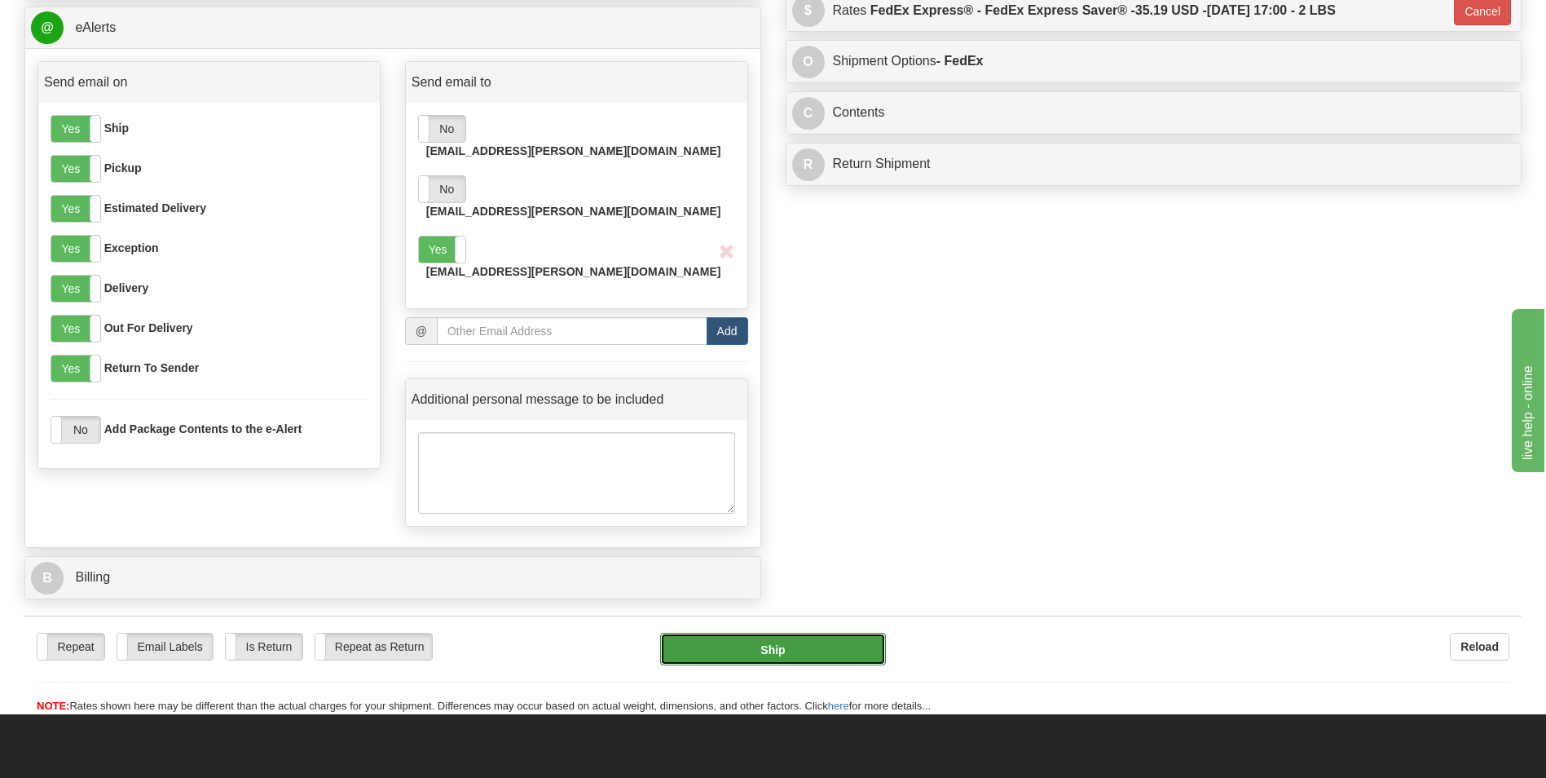
click at [818, 633] on button "Ship" at bounding box center [772, 649] width 225 height 33
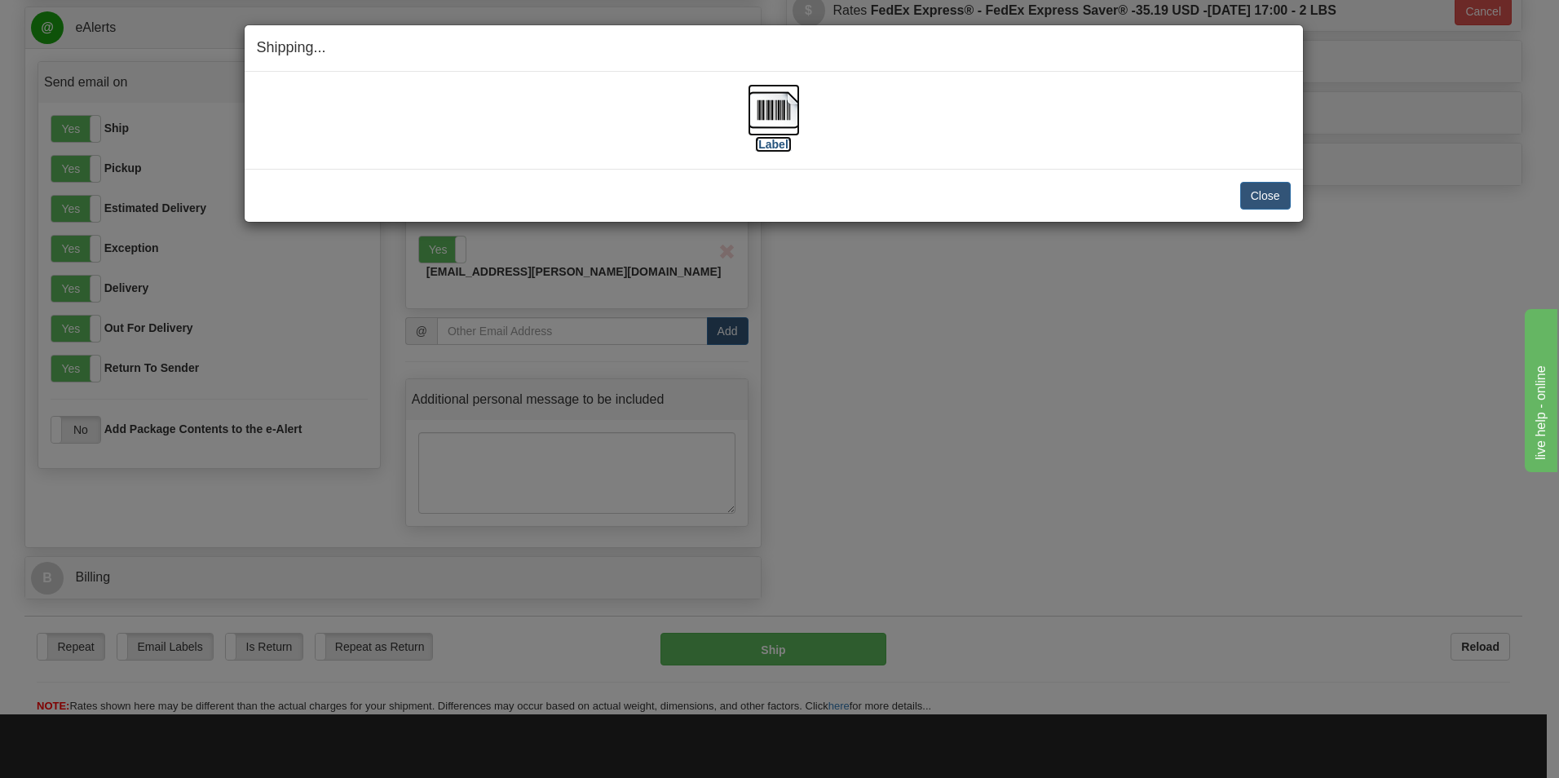
click at [790, 136] on label "[Label]" at bounding box center [773, 144] width 37 height 16
click at [1254, 186] on button "Close" at bounding box center [1265, 196] width 51 height 28
click at [1269, 202] on button "Close" at bounding box center [1265, 196] width 51 height 28
click at [1269, 201] on button "Close" at bounding box center [1265, 196] width 51 height 28
click at [1269, 202] on button "Close" at bounding box center [1265, 196] width 51 height 28
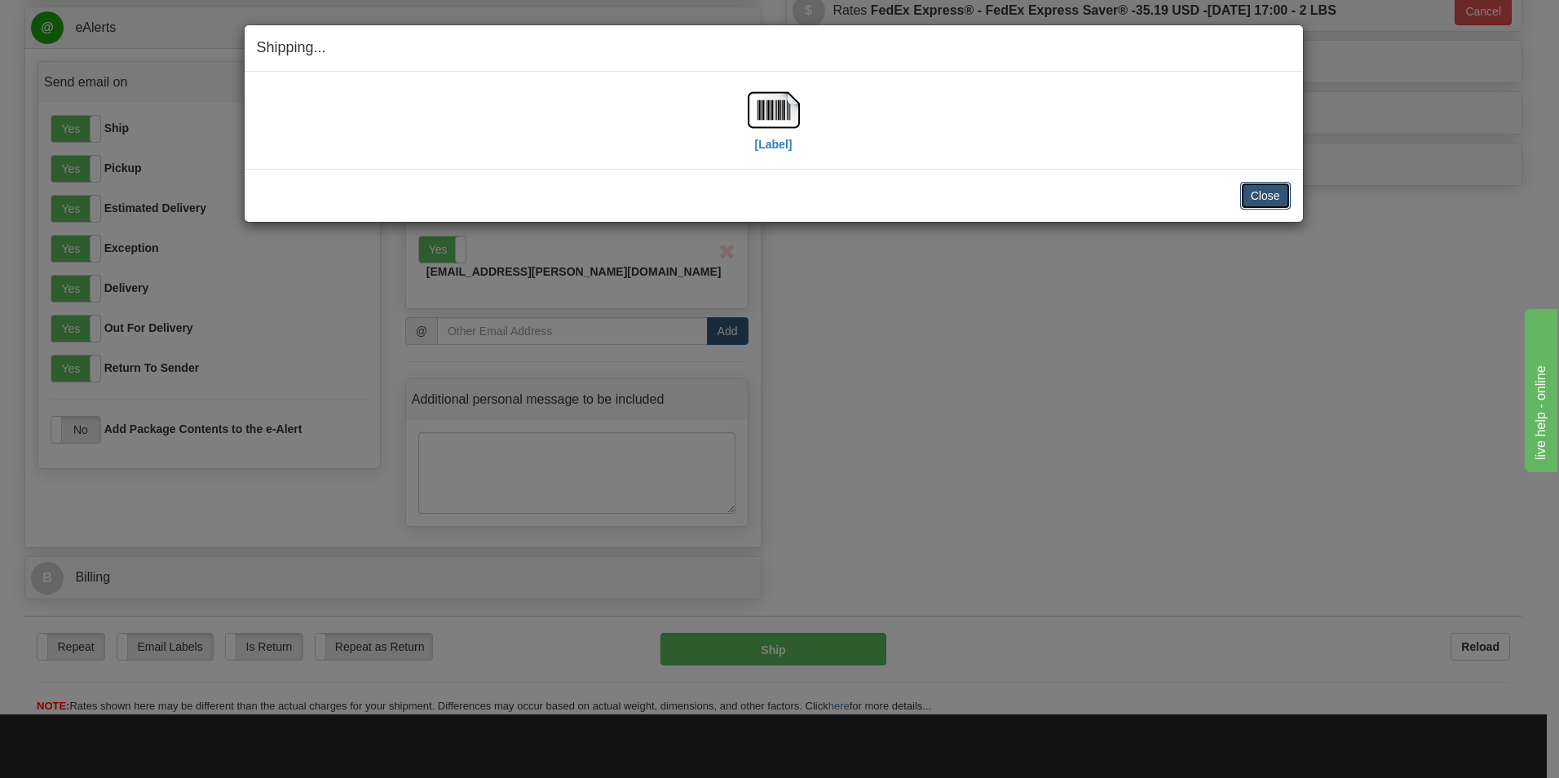
click at [1249, 197] on button "Close" at bounding box center [1265, 196] width 51 height 28
click at [1271, 201] on button "Close" at bounding box center [1265, 196] width 51 height 28
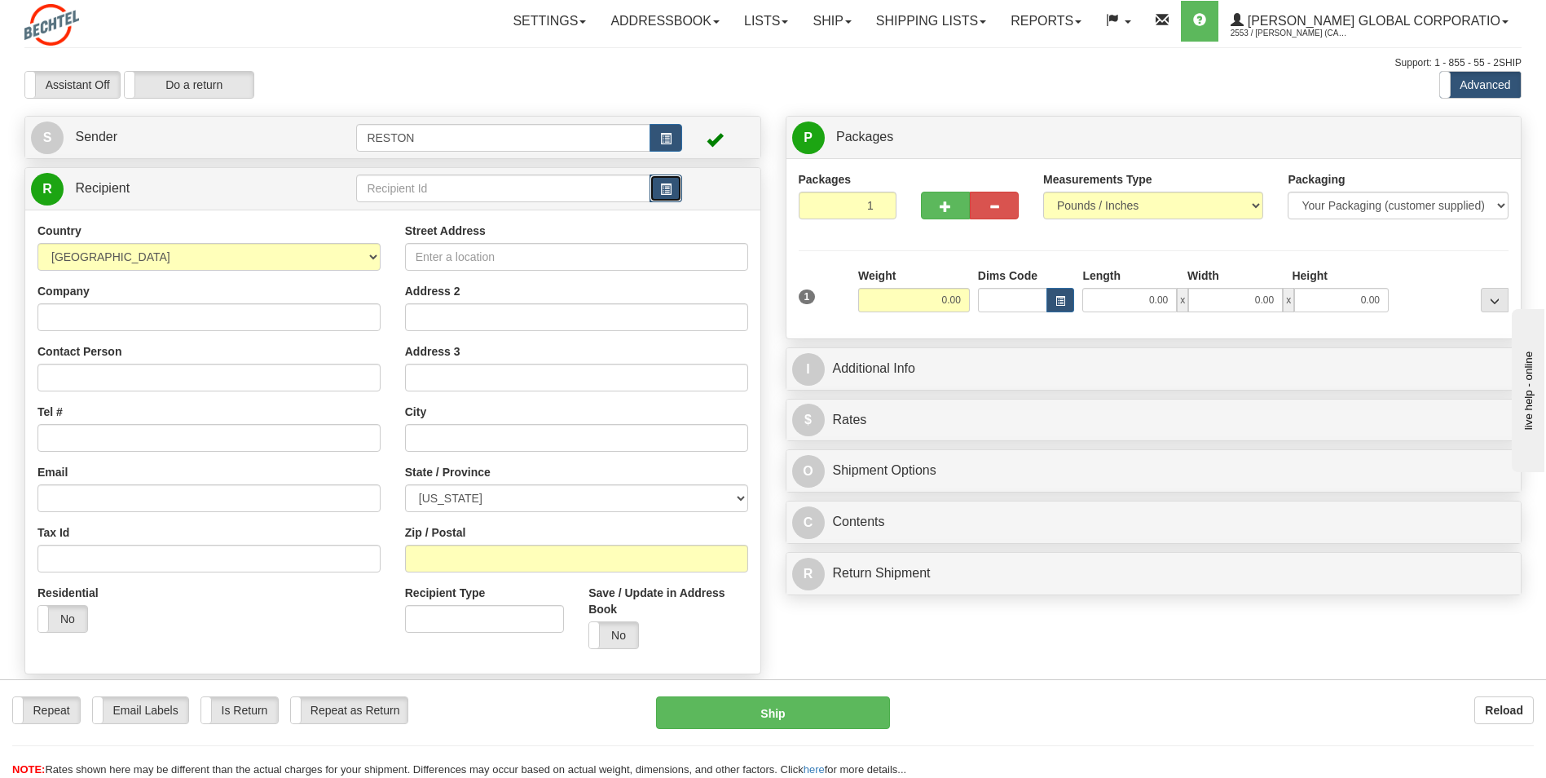
click at [676, 194] on button "button" at bounding box center [666, 188] width 33 height 28
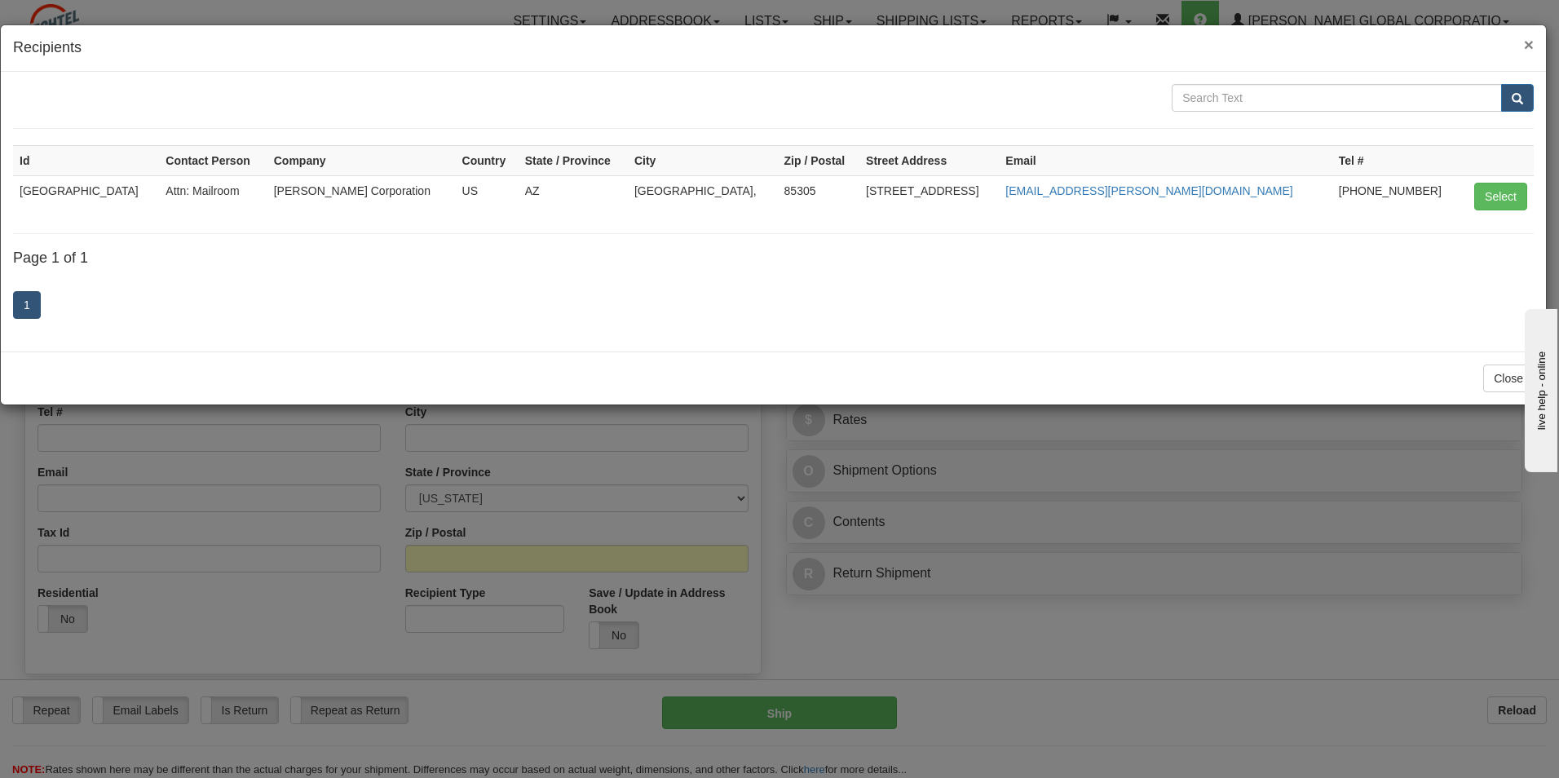
click at [1531, 47] on span "×" at bounding box center [1528, 44] width 10 height 19
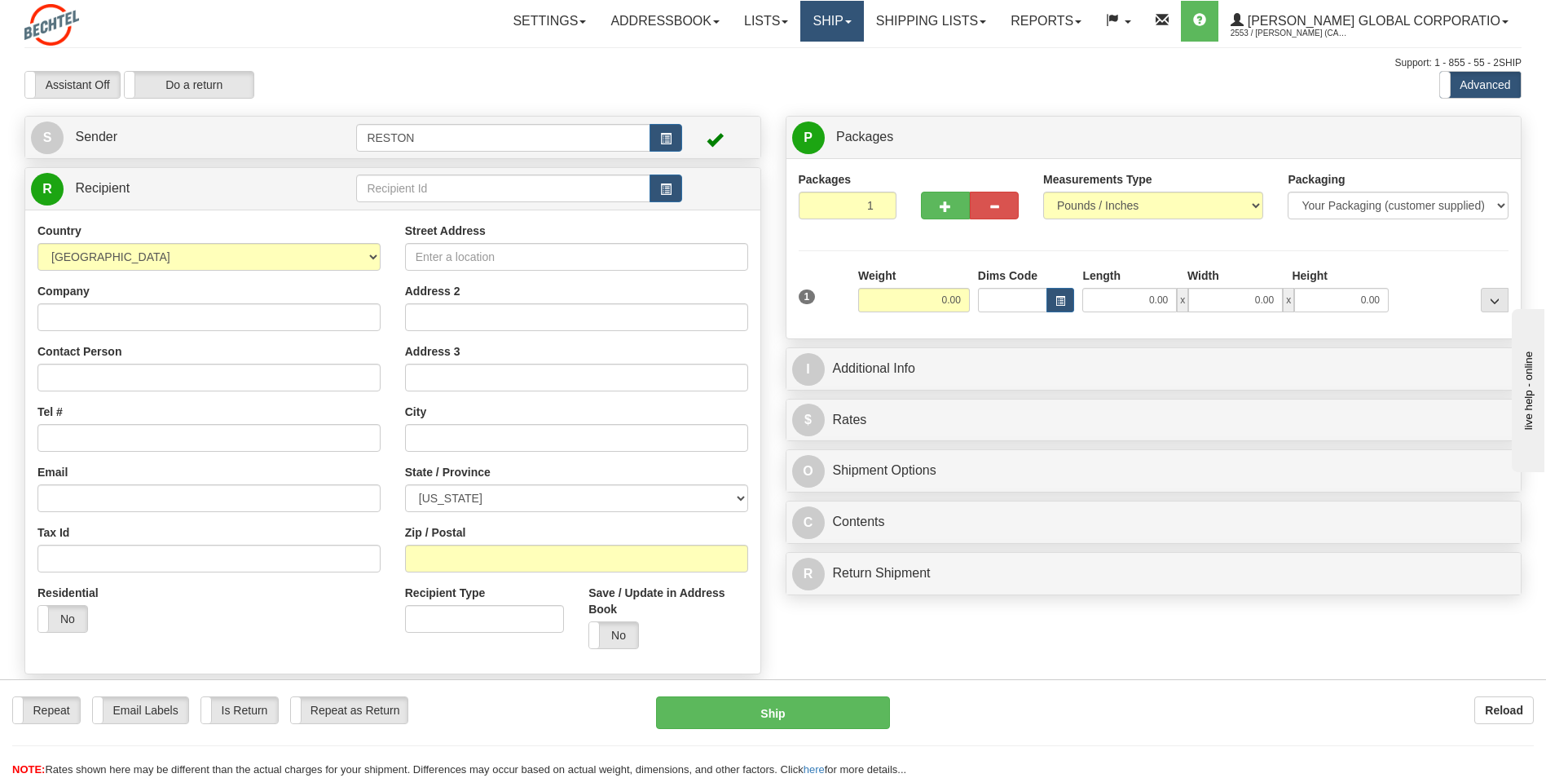
click at [863, 24] on link "Ship" at bounding box center [831, 21] width 63 height 41
click at [986, 20] on span at bounding box center [983, 21] width 7 height 3
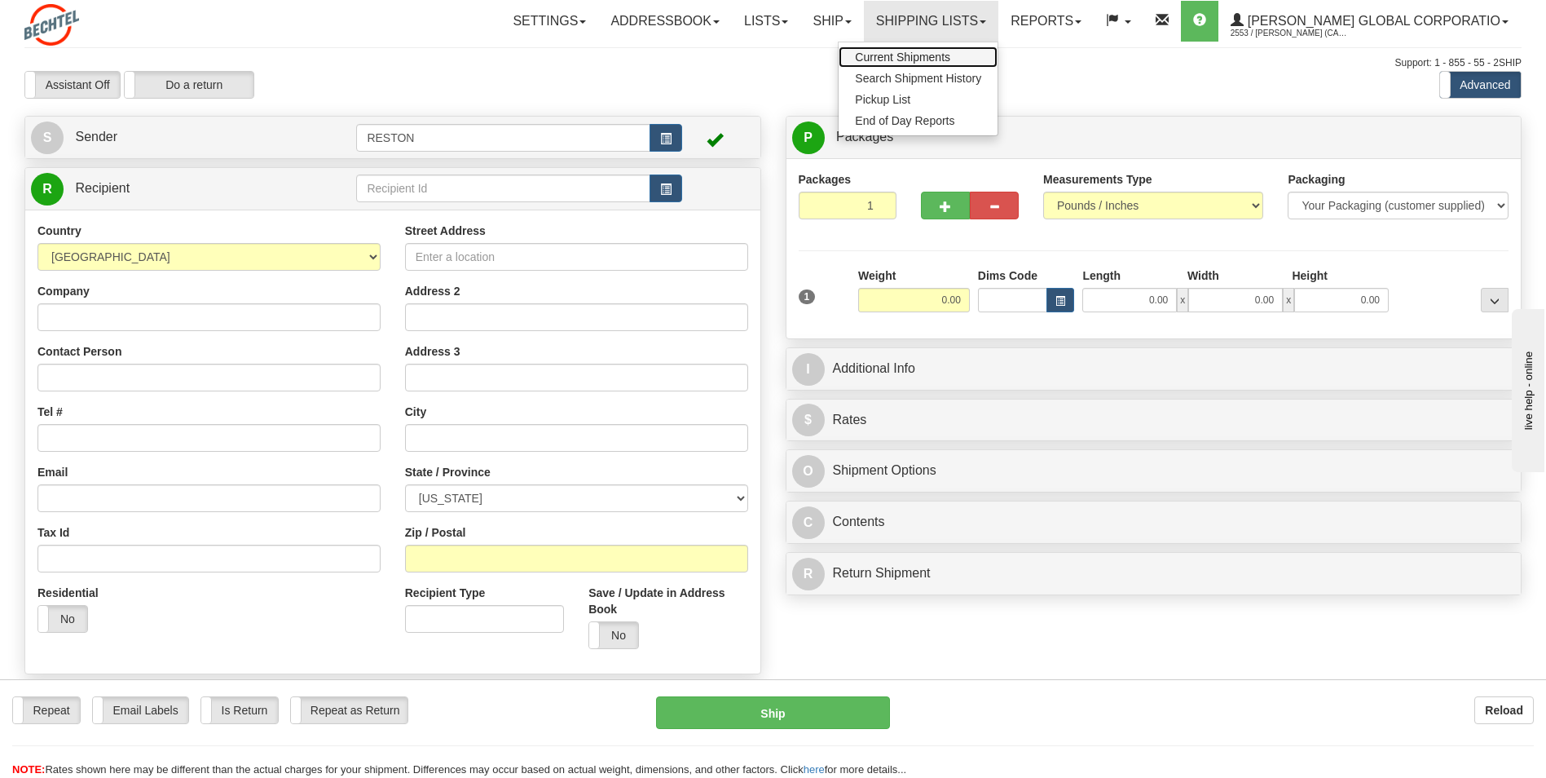
click at [950, 51] on span "Current Shipments" at bounding box center [902, 57] width 95 height 13
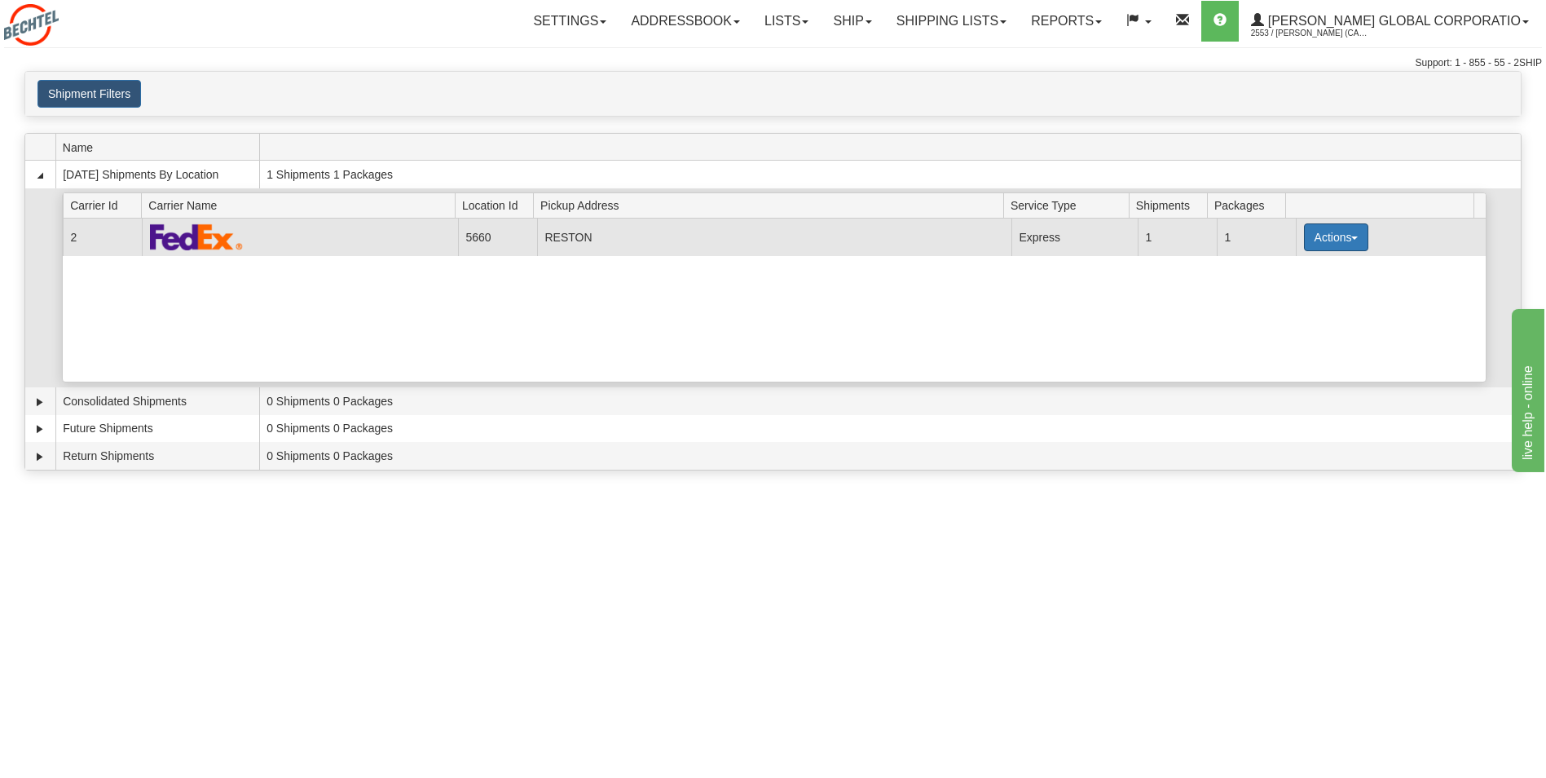
click at [1353, 240] on button "Actions" at bounding box center [1336, 237] width 65 height 28
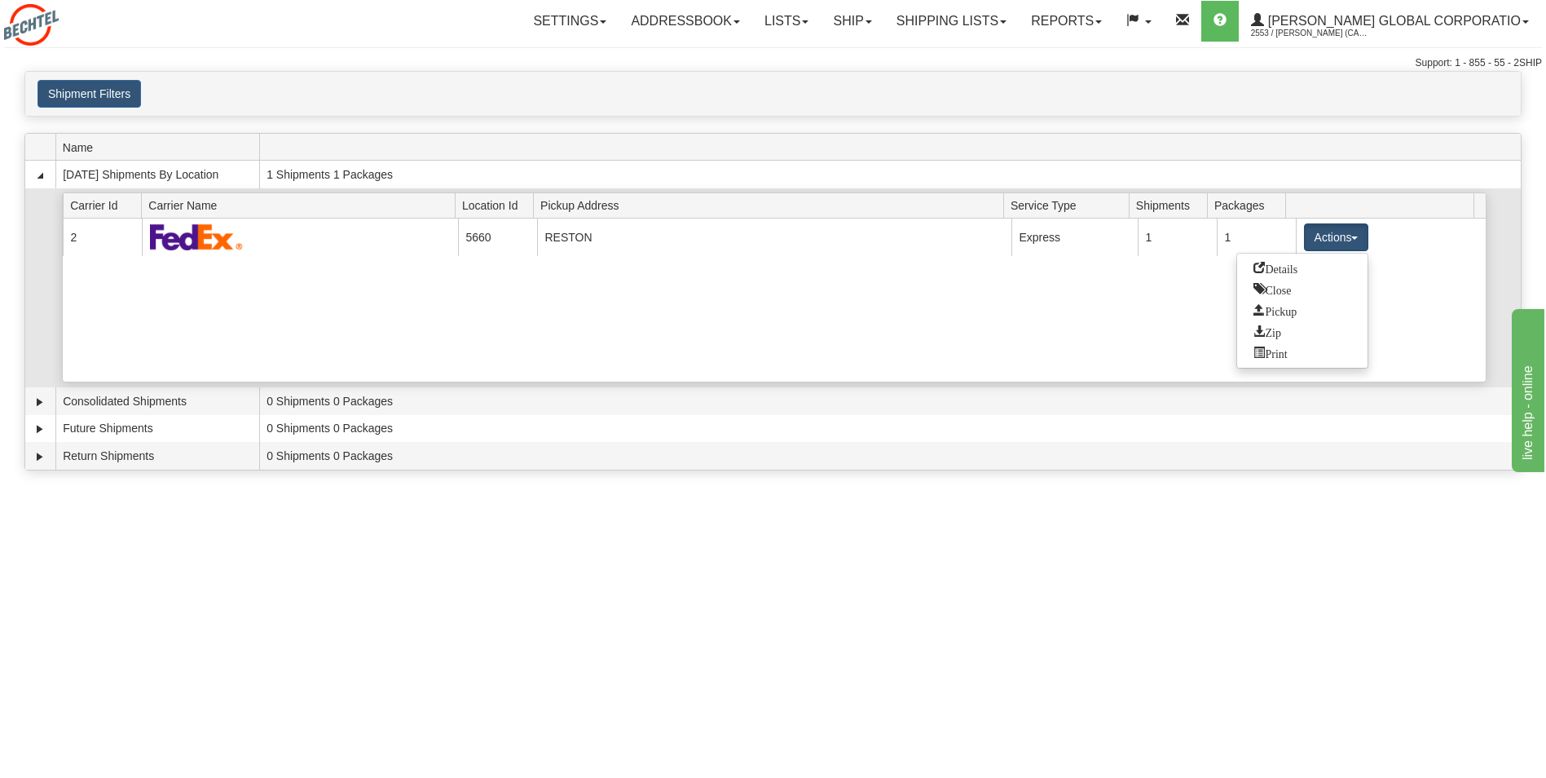
click at [1331, 272] on link "Details" at bounding box center [1302, 268] width 130 height 21
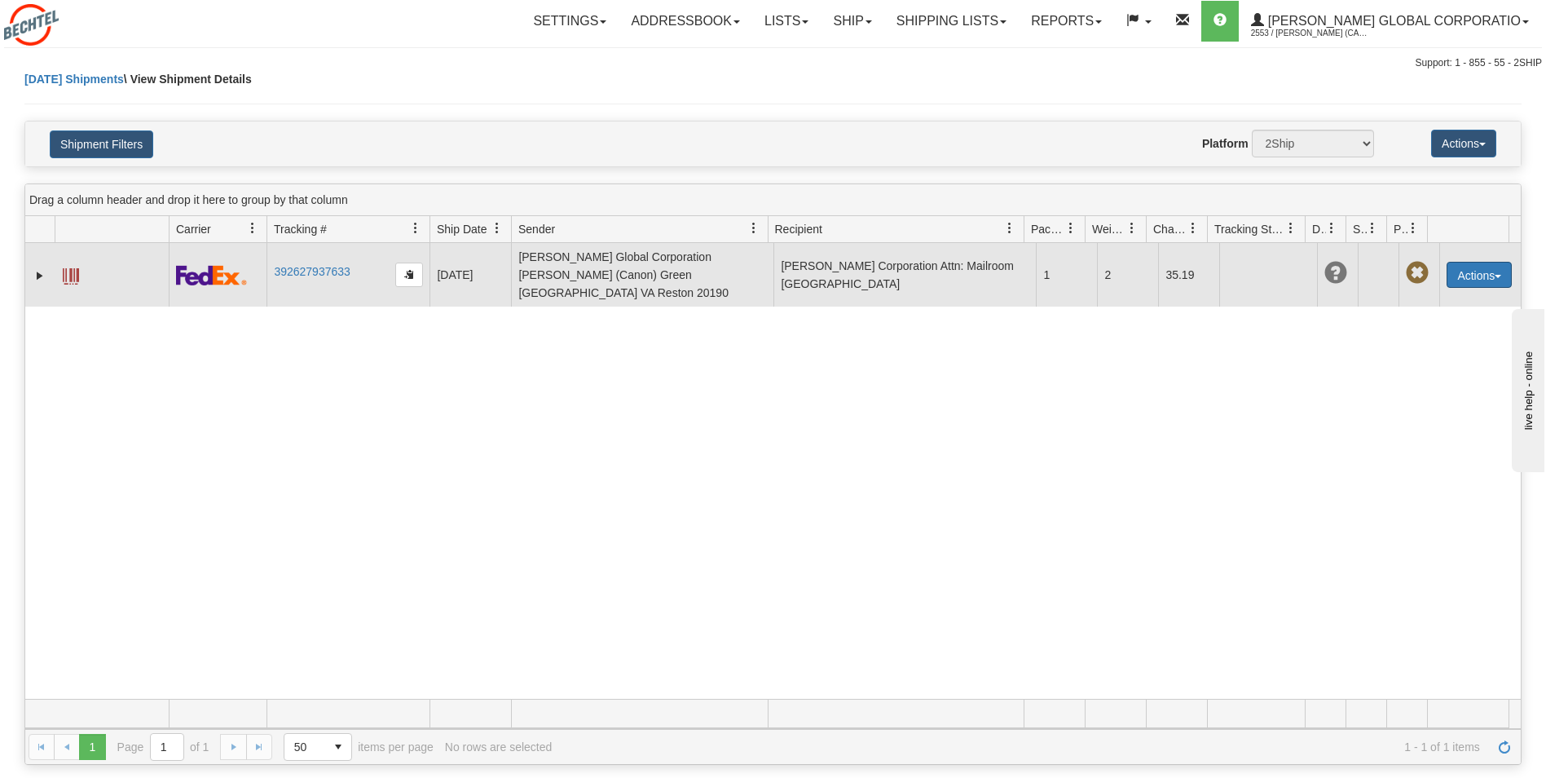
click at [1480, 271] on button "Actions" at bounding box center [1479, 275] width 65 height 26
click at [1433, 362] on link "Delete" at bounding box center [1446, 368] width 130 height 21
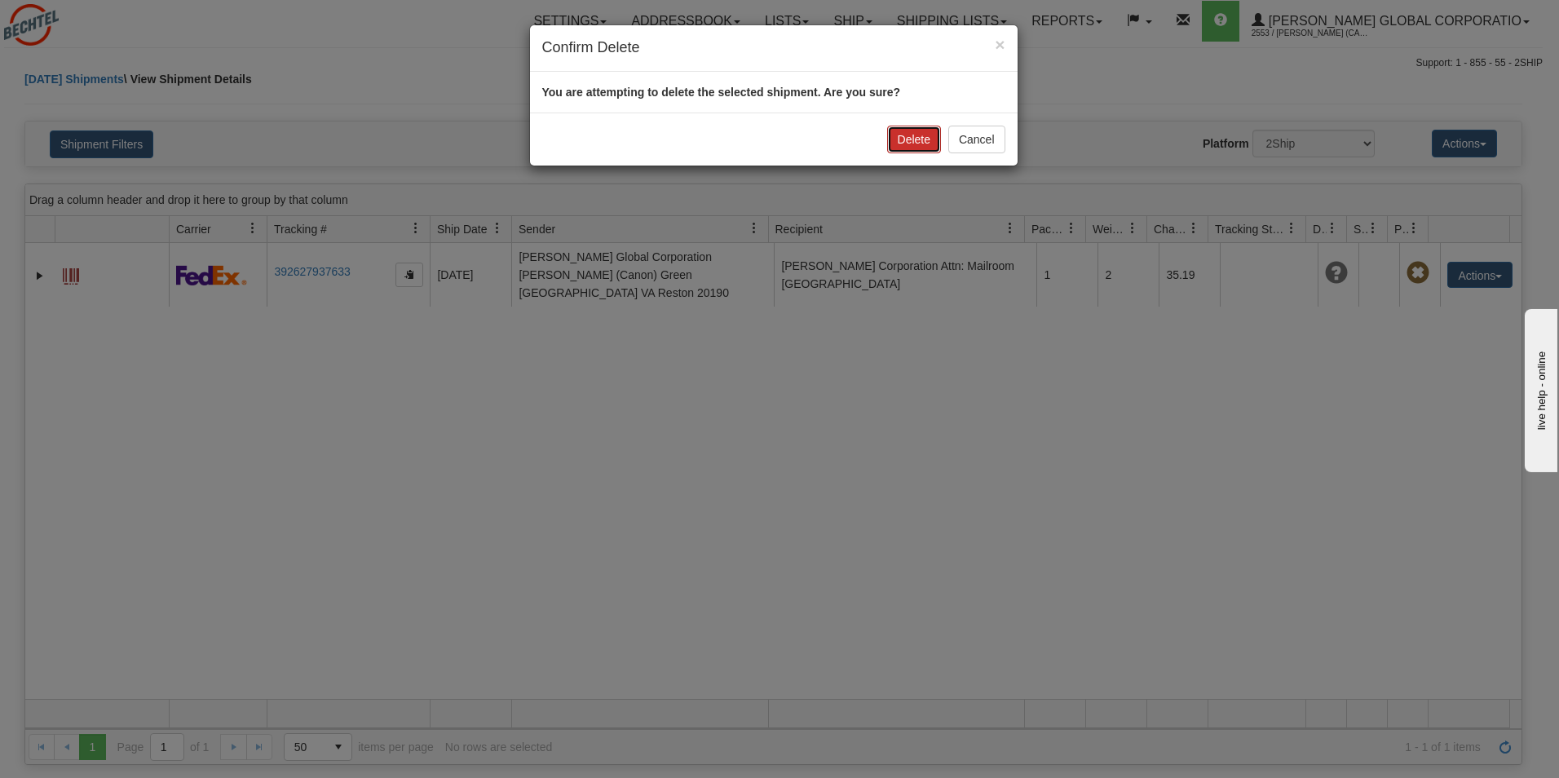
click at [905, 139] on button "Delete" at bounding box center [914, 140] width 54 height 28
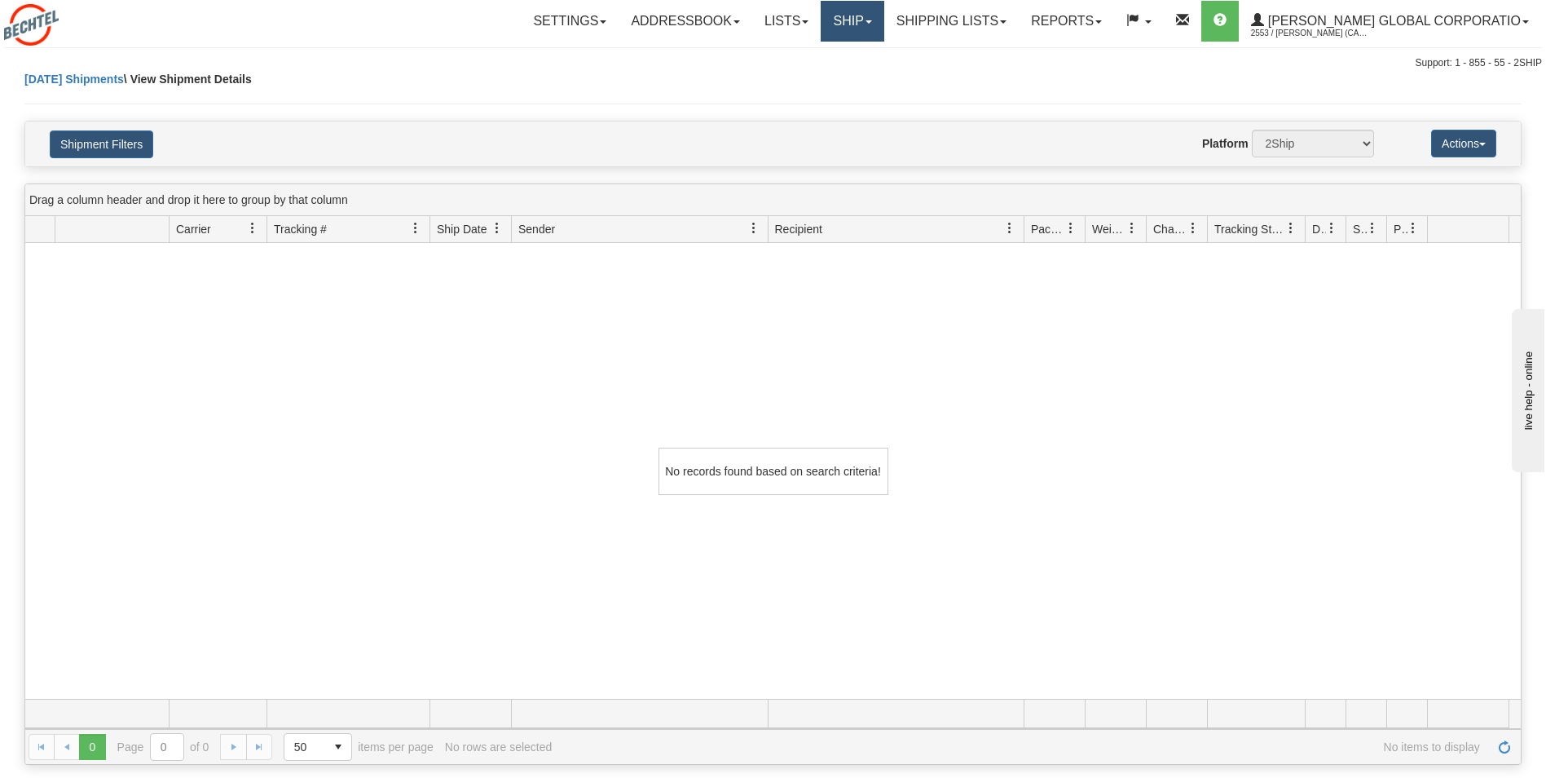
click at [879, 22] on link "Ship" at bounding box center [852, 21] width 63 height 41
click at [855, 50] on link "Ship Screen" at bounding box center [819, 56] width 129 height 21
